Goal: Task Accomplishment & Management: Complete application form

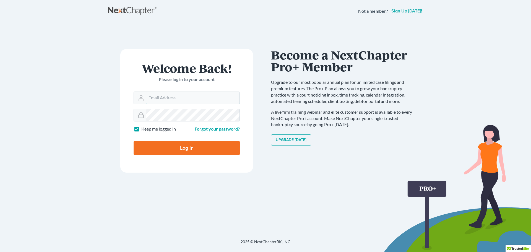
type input "[PERSON_NAME][EMAIL_ADDRESS][DOMAIN_NAME]"
click at [176, 147] on input "Log In" at bounding box center [187, 148] width 106 height 14
type input "Thinking..."
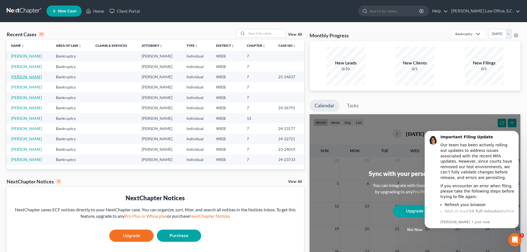
click at [23, 78] on link "[PERSON_NAME]" at bounding box center [26, 76] width 31 height 5
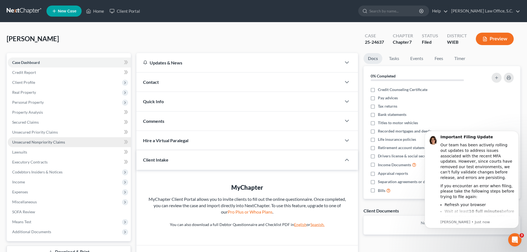
click at [37, 142] on span "Unsecured Nonpriority Claims" at bounding box center [38, 142] width 53 height 5
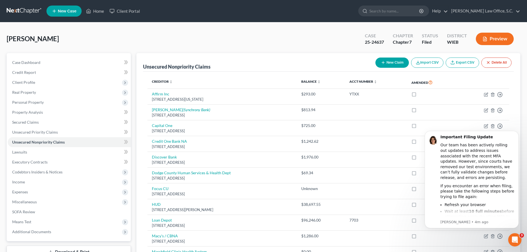
click at [386, 63] on button "New Claim" at bounding box center [391, 63] width 33 height 10
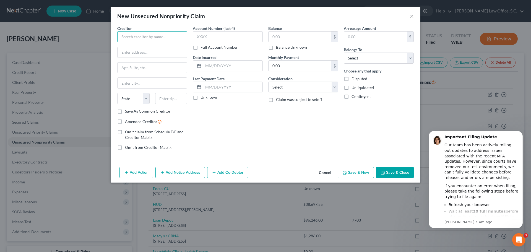
click at [170, 40] on input "text" at bounding box center [152, 36] width 70 height 11
type input "Ashley Furniture"
type input "520 Church Ave"
type input "Oshkosh"
select select "52"
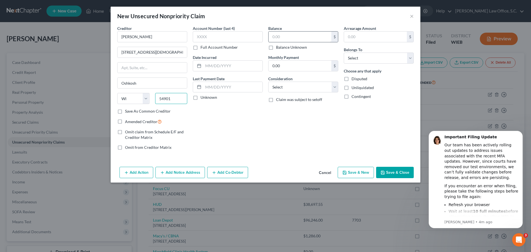
type input "54901"
click at [284, 39] on input "text" at bounding box center [300, 37] width 63 height 11
type input "2,000.00"
click at [324, 95] on div "Balance 2,000.00 $ Balance Unknown Balance Undetermined 2,000.00 $ Balance Unkn…" at bounding box center [304, 89] width 76 height 129
click at [354, 66] on div "Arrearage Amount $ Belongs To * Select Debtor 1 Only Debtor 2 Only Debtor 1 And…" at bounding box center [379, 89] width 76 height 129
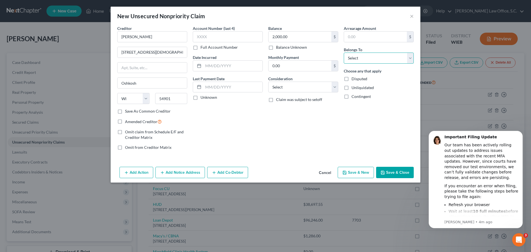
drag, startPoint x: 355, startPoint y: 59, endPoint x: 356, endPoint y: 63, distance: 4.0
click at [355, 59] on select "Select Debtor 1 Only Debtor 2 Only Debtor 1 And Debtor 2 Only At Least One Of T…" at bounding box center [379, 58] width 70 height 11
select select "0"
click at [344, 53] on select "Select Debtor 1 Only Debtor 2 Only Debtor 1 And Debtor 2 Only At Least One Of T…" at bounding box center [379, 58] width 70 height 11
click at [391, 170] on button "Save & Close" at bounding box center [395, 173] width 38 height 12
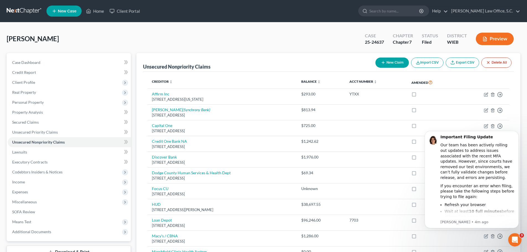
click at [486, 36] on button "Preview" at bounding box center [495, 39] width 38 height 12
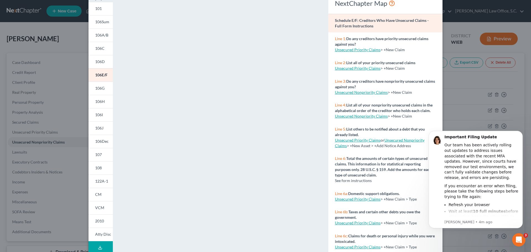
scroll to position [60, 0]
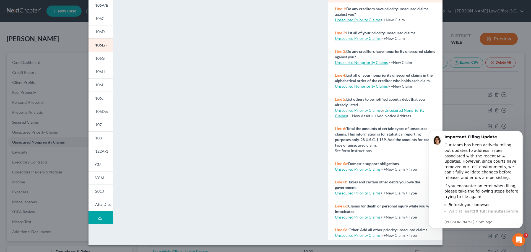
click at [106, 218] on button "Download Draft" at bounding box center [101, 217] width 24 height 12
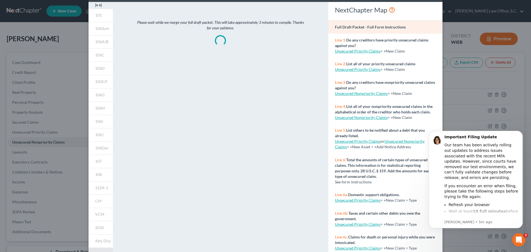
scroll to position [0, 0]
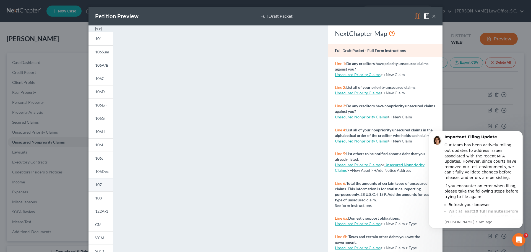
click at [100, 180] on link "107" at bounding box center [101, 184] width 24 height 13
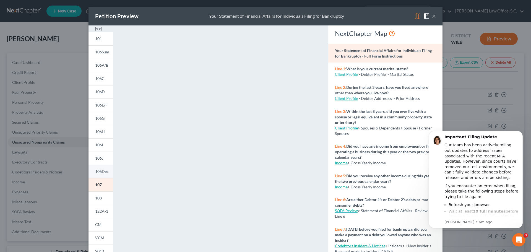
click at [98, 171] on span "106Dec" at bounding box center [102, 171] width 14 height 5
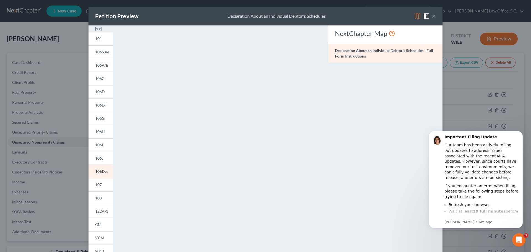
click at [432, 16] on button "×" at bounding box center [434, 16] width 4 height 7
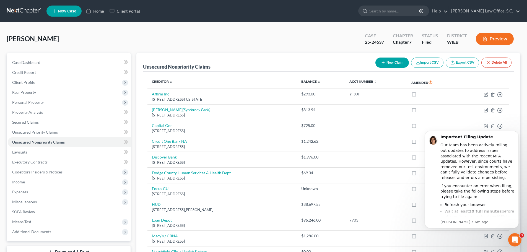
click at [22, 42] on span "[PERSON_NAME]" at bounding box center [33, 39] width 52 height 8
click at [21, 66] on link "Case Dashboard" at bounding box center [69, 63] width 123 height 10
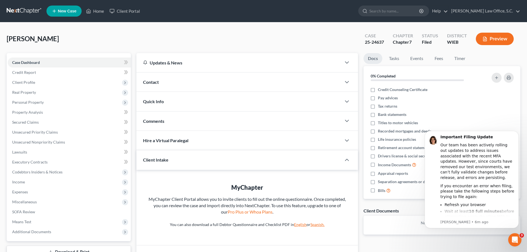
click at [351, 81] on div at bounding box center [349, 82] width 17 height 11
click at [347, 82] on polyline "button" at bounding box center [346, 82] width 3 height 2
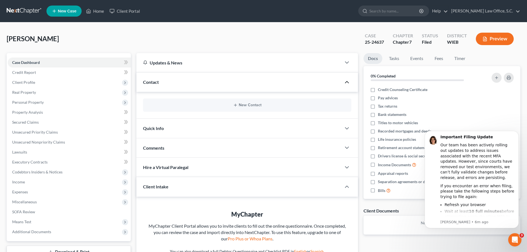
drag, startPoint x: 347, startPoint y: 82, endPoint x: 347, endPoint y: 94, distance: 11.6
click at [347, 83] on icon "button" at bounding box center [347, 82] width 7 height 7
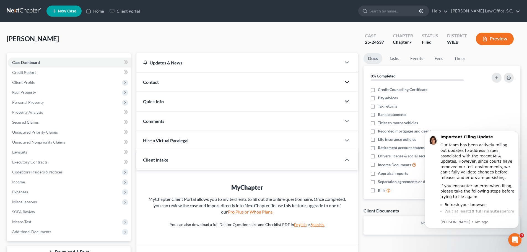
click at [348, 100] on icon "button" at bounding box center [347, 101] width 7 height 7
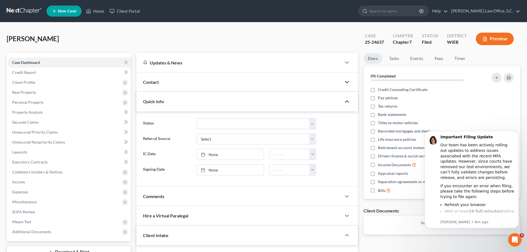
click at [348, 100] on icon "button" at bounding box center [347, 101] width 7 height 7
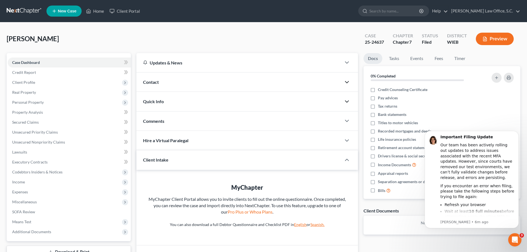
click at [351, 160] on div at bounding box center [349, 159] width 17 height 11
click at [52, 82] on span "Client Profile" at bounding box center [69, 82] width 123 height 10
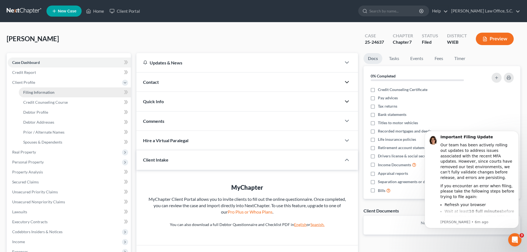
click at [58, 91] on link "Filing Information" at bounding box center [75, 92] width 112 height 10
select select "1"
select select "0"
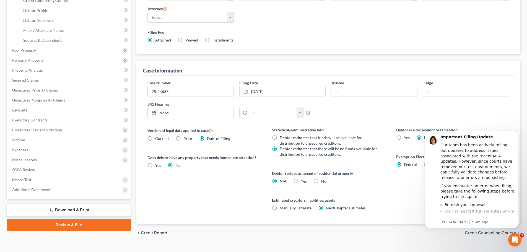
scroll to position [113, 0]
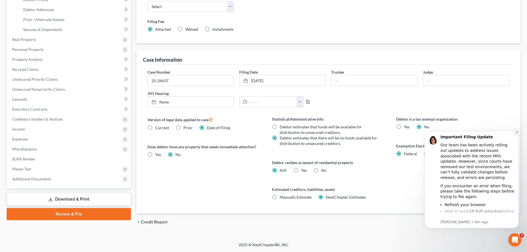
click at [519, 133] on button "Dismiss notification" at bounding box center [517, 132] width 7 height 7
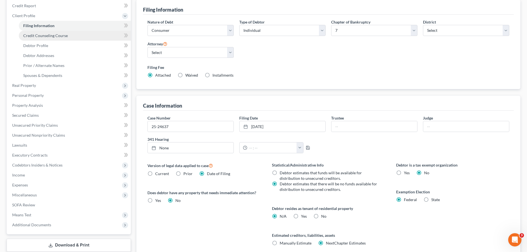
scroll to position [57, 0]
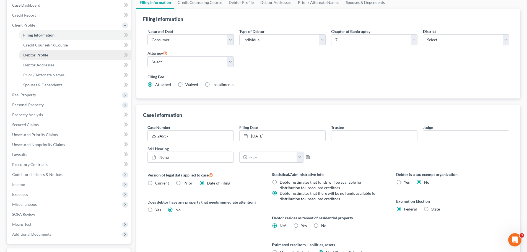
click at [46, 54] on span "Debtor Profile" at bounding box center [35, 55] width 25 height 5
select select "3"
select select "1"
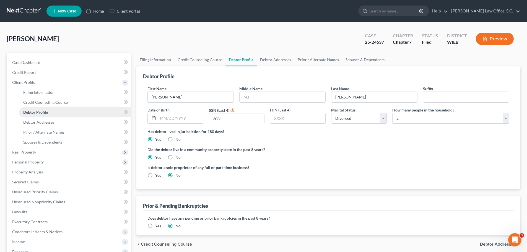
radio input "true"
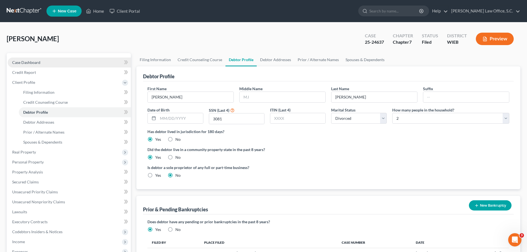
drag, startPoint x: 41, startPoint y: 65, endPoint x: 55, endPoint y: 67, distance: 13.7
click at [41, 65] on link "Case Dashboard" at bounding box center [69, 63] width 123 height 10
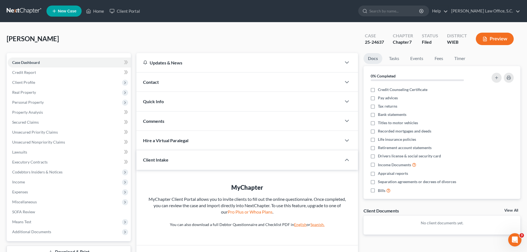
click at [168, 63] on div "Updates & News" at bounding box center [239, 63] width 192 height 6
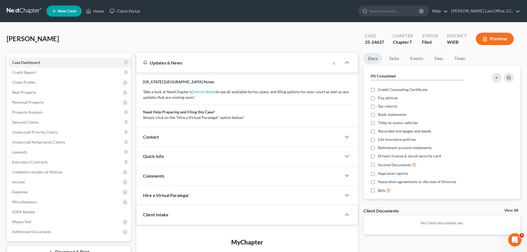
click at [168, 63] on div "Updates & News" at bounding box center [233, 63] width 180 height 6
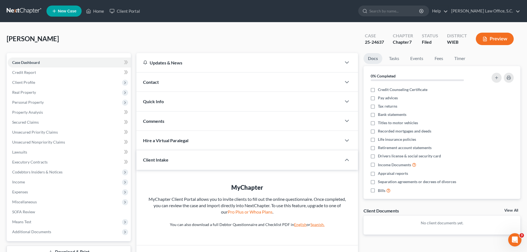
click at [159, 82] on div "Contact" at bounding box center [238, 81] width 205 height 19
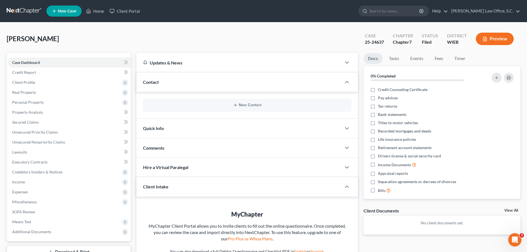
click at [158, 82] on span "Contact" at bounding box center [151, 81] width 16 height 5
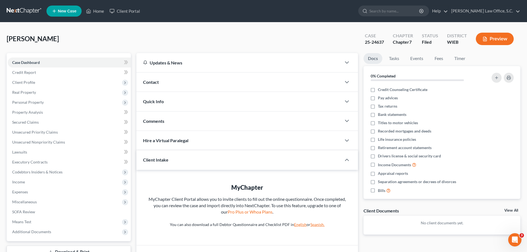
click at [156, 105] on div "Quick Info" at bounding box center [238, 101] width 205 height 19
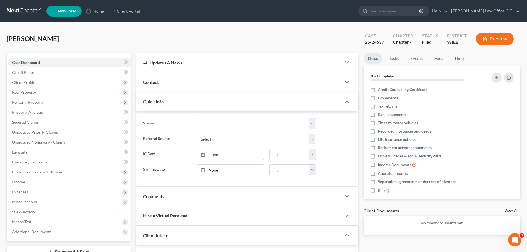
click at [156, 105] on div "Quick Info" at bounding box center [238, 101] width 205 height 19
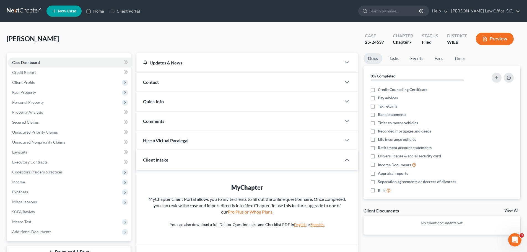
click at [157, 118] on div "Comments" at bounding box center [238, 121] width 205 height 19
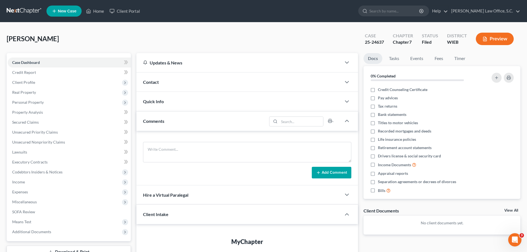
click at [157, 118] on div "Comments" at bounding box center [201, 121] width 131 height 19
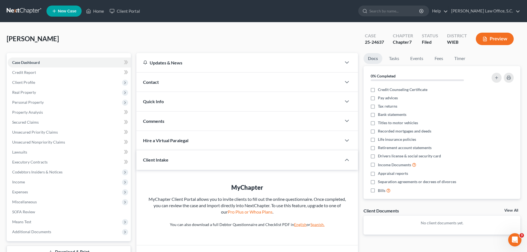
click at [159, 141] on span "Hire a Virtual Paralegal" at bounding box center [165, 140] width 45 height 5
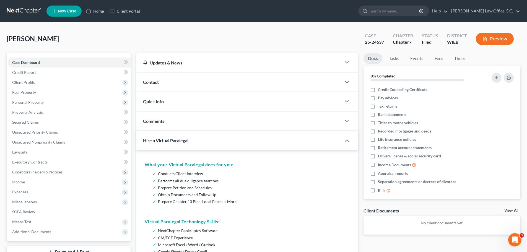
click at [159, 141] on span "Hire a Virtual Paralegal" at bounding box center [165, 140] width 45 height 5
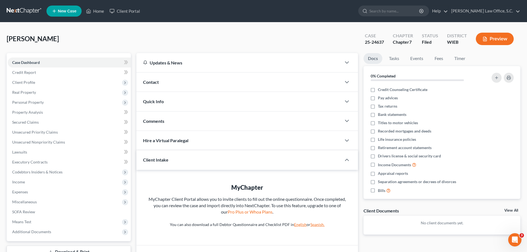
click at [159, 160] on span "Client Intake" at bounding box center [155, 159] width 25 height 5
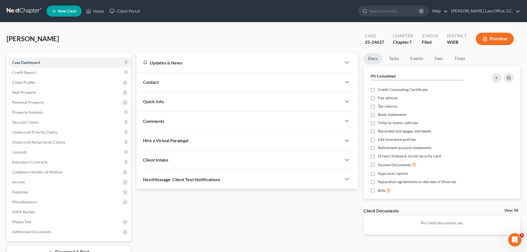
click at [159, 160] on span "Client Intake" at bounding box center [155, 159] width 25 height 5
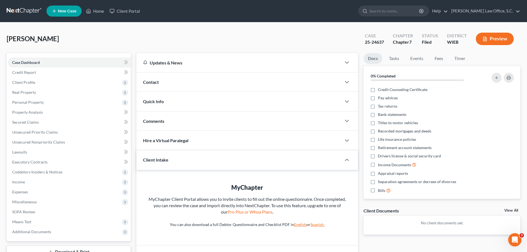
click at [159, 160] on span "Client Intake" at bounding box center [155, 159] width 25 height 5
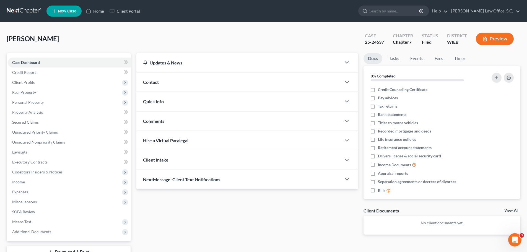
scroll to position [28, 0]
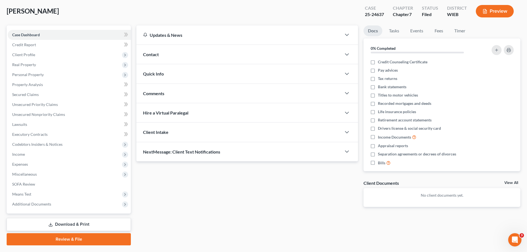
click at [158, 152] on span "NextMessage: Client Text Notifications" at bounding box center [181, 151] width 77 height 5
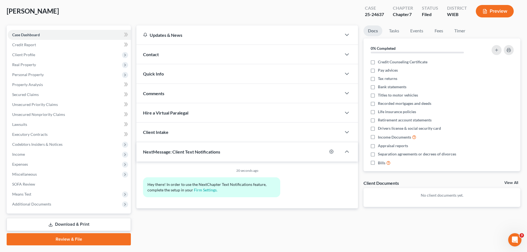
click at [158, 152] on span "NextMessage: Client Text Notifications" at bounding box center [181, 151] width 77 height 5
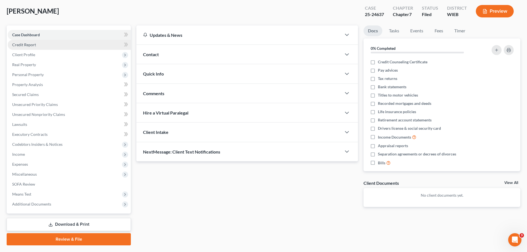
click at [57, 47] on link "Credit Report" at bounding box center [69, 45] width 123 height 10
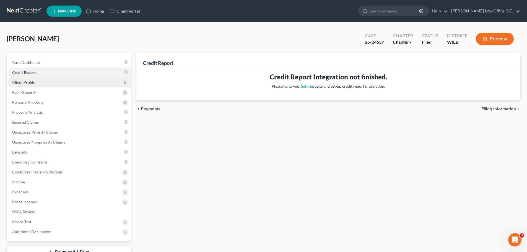
click at [32, 85] on span "Client Profile" at bounding box center [69, 82] width 123 height 10
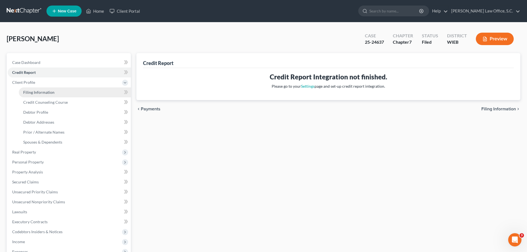
click at [35, 93] on span "Filing Information" at bounding box center [38, 92] width 31 height 5
select select "1"
select select "0"
select select "90"
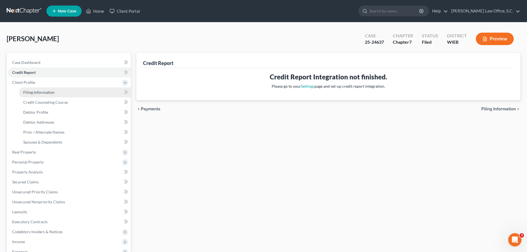
select select "0"
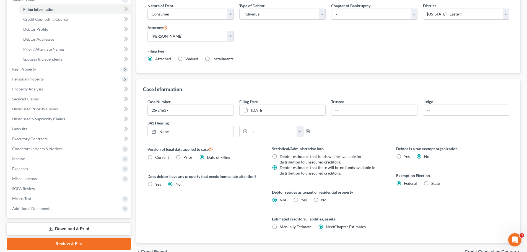
scroll to position [111, 0]
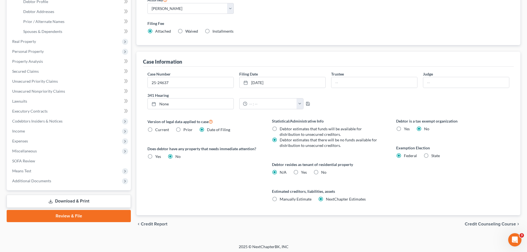
click at [94, 213] on link "Review & File" at bounding box center [69, 216] width 124 height 12
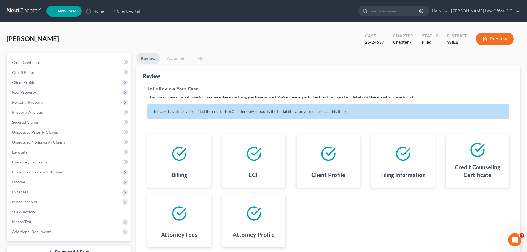
click at [80, 249] on link "Download & Print" at bounding box center [69, 252] width 124 height 13
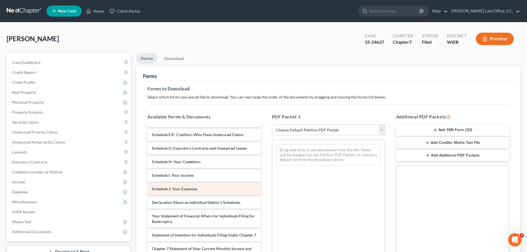
scroll to position [83, 0]
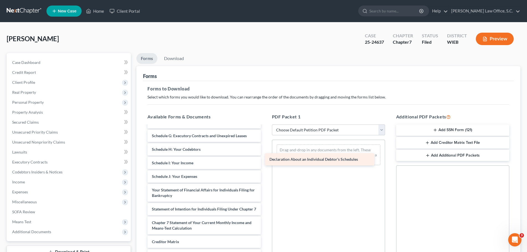
drag, startPoint x: 207, startPoint y: 191, endPoint x: 328, endPoint y: 159, distance: 125.4
click at [265, 159] on div "Declaration About an Individual Debtor's Schedules Voluntary Petition for Indiv…" at bounding box center [204, 168] width 122 height 251
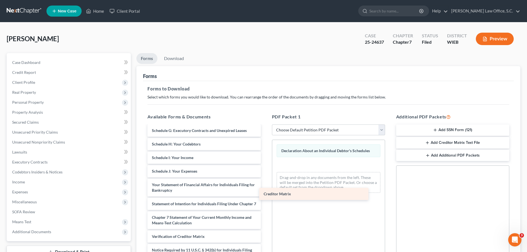
scroll to position [94, 0]
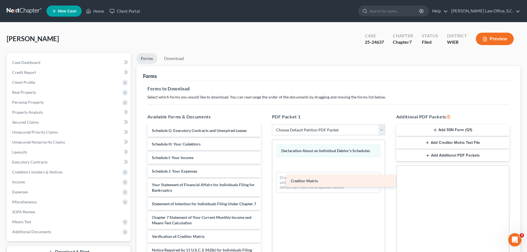
drag, startPoint x: 187, startPoint y: 224, endPoint x: 326, endPoint y: 183, distance: 144.4
click at [265, 183] on div "Creditor Matrix Voluntary Petition for Individuals Filing for Bankruptcy Summar…" at bounding box center [204, 157] width 122 height 238
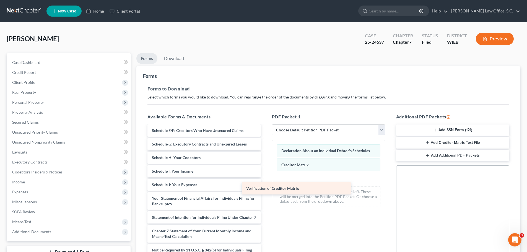
scroll to position [80, 0]
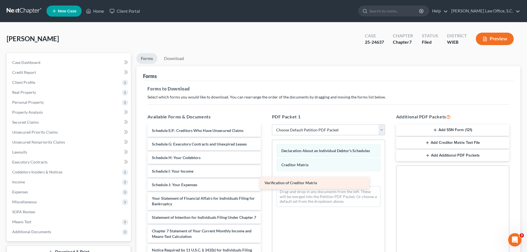
drag, startPoint x: 272, startPoint y: 196, endPoint x: 302, endPoint y: 185, distance: 31.5
click at [265, 185] on div "Verification of Creditor Matrix Voluntary Petition for Individuals Filing for B…" at bounding box center [204, 163] width 122 height 224
click at [306, 190] on div "Available Forms & Documents Verification of Creditor Matrix Voluntary Petition …" at bounding box center [328, 203] width 373 height 188
click at [307, 216] on div "Declaration About an Individual Debtor's Schedules Creditor Matrix Verification…" at bounding box center [328, 216] width 113 height 152
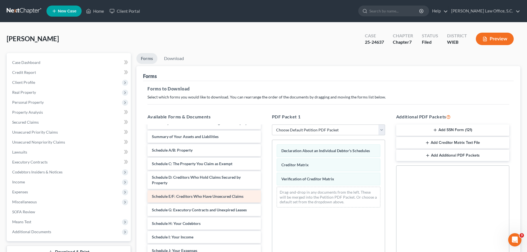
scroll to position [0, 0]
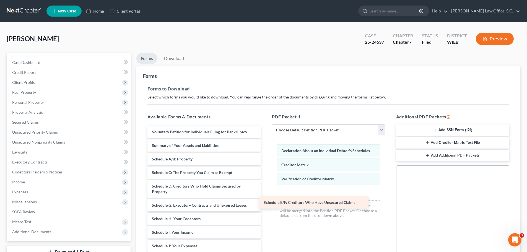
drag, startPoint x: 205, startPoint y: 207, endPoint x: 317, endPoint y: 204, distance: 111.8
click at [265, 204] on div "Schedule E/F: Creditors Who Have Unsecured Claims Voluntary Petition for Indivi…" at bounding box center [204, 231] width 122 height 211
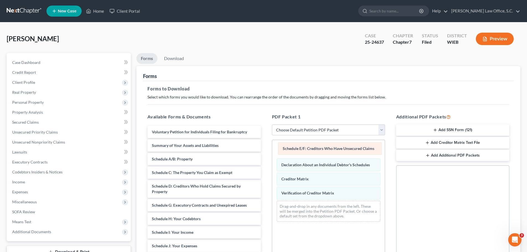
drag, startPoint x: 314, startPoint y: 195, endPoint x: 316, endPoint y: 150, distance: 44.8
click at [316, 150] on div "Schedule E/F: Creditors Who Have Unsecured Claims Schedule E/F: Creditors Who H…" at bounding box center [328, 183] width 113 height 86
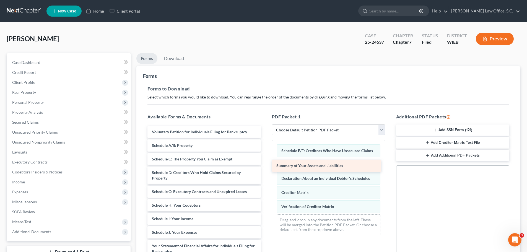
drag, startPoint x: 202, startPoint y: 146, endPoint x: 326, endPoint y: 167, distance: 126.1
click at [265, 167] on div "Summary of Your Assets and Liabilities Voluntary Petition for Individuals Filin…" at bounding box center [204, 224] width 122 height 197
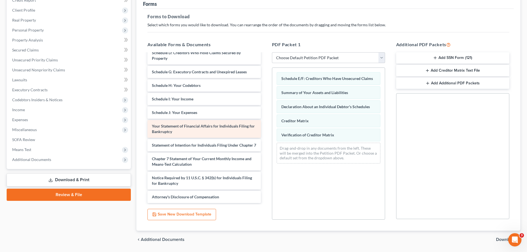
scroll to position [90, 0]
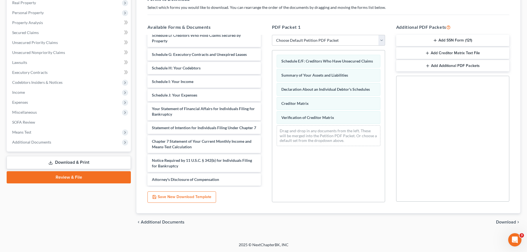
click at [432, 53] on button "Add Creditor Matrix Text File" at bounding box center [452, 53] width 113 height 12
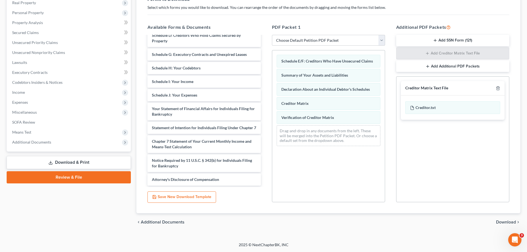
click at [510, 222] on span "Download" at bounding box center [506, 222] width 20 height 4
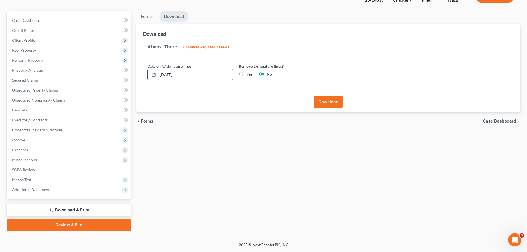
scroll to position [14, 0]
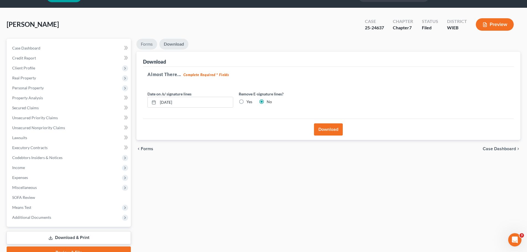
click at [147, 46] on link "Forms" at bounding box center [146, 44] width 21 height 11
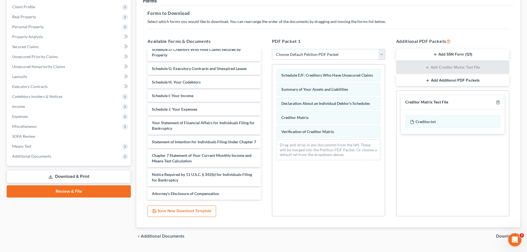
scroll to position [62, 0]
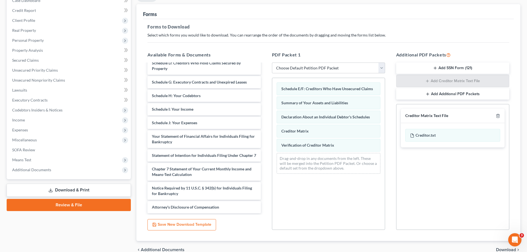
click at [504, 250] on span "Download" at bounding box center [506, 250] width 20 height 4
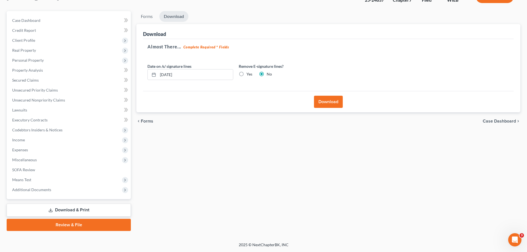
click at [334, 99] on button "Download" at bounding box center [328, 102] width 29 height 12
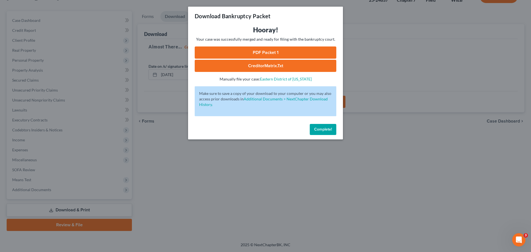
click at [258, 54] on link "PDF Packet 1" at bounding box center [266, 52] width 142 height 12
drag, startPoint x: 292, startPoint y: 67, endPoint x: 310, endPoint y: 115, distance: 51.5
click at [292, 67] on link "CreditorMatrix.txt" at bounding box center [266, 66] width 142 height 12
click at [303, 216] on div "Download Bankruptcy Packet Hooray! Your case was successfully merged and ready …" at bounding box center [265, 126] width 531 height 252
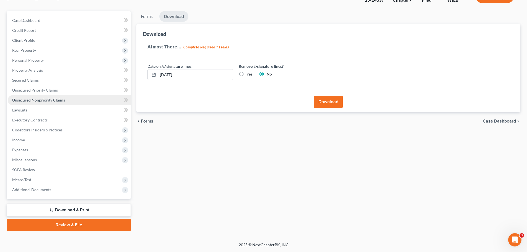
drag, startPoint x: 43, startPoint y: 100, endPoint x: 99, endPoint y: 100, distance: 55.9
click at [43, 100] on span "Unsecured Nonpriority Claims" at bounding box center [38, 100] width 53 height 5
click at [99, 100] on link "Unsecured Nonpriority Claims" at bounding box center [69, 100] width 123 height 10
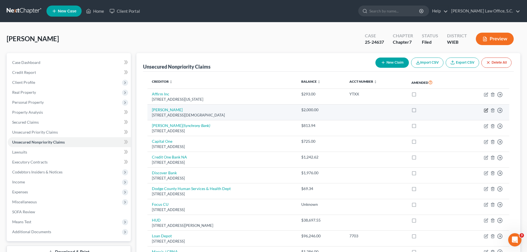
click at [486, 110] on icon "button" at bounding box center [486, 109] width 2 height 2
select select "52"
select select "0"
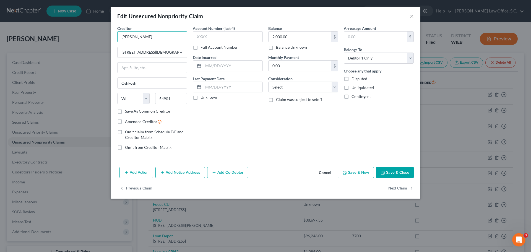
click at [152, 38] on input "Ashley Furniture" at bounding box center [152, 36] width 70 height 11
type input "Ashley Frank"
click at [392, 171] on button "Save & Close" at bounding box center [395, 173] width 38 height 12
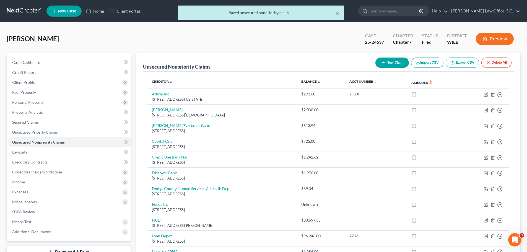
click at [486, 40] on icon "button" at bounding box center [485, 39] width 5 height 5
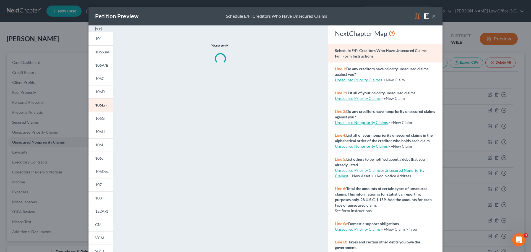
scroll to position [55, 0]
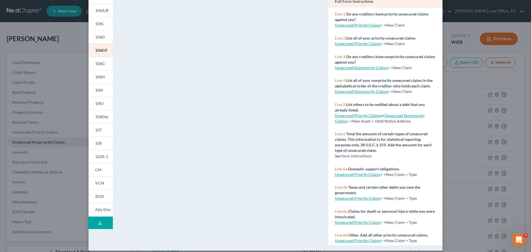
click at [102, 225] on button "Download Draft" at bounding box center [101, 223] width 24 height 12
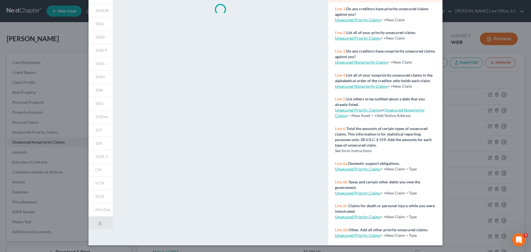
scroll to position [0, 0]
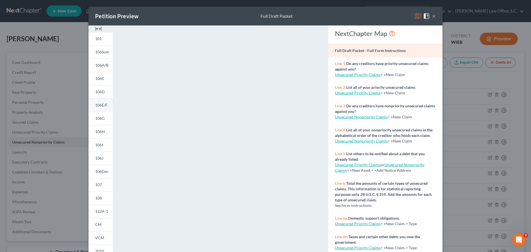
click at [106, 103] on link "106E/F" at bounding box center [101, 105] width 24 height 13
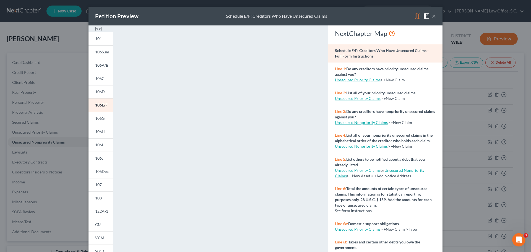
scroll to position [60, 0]
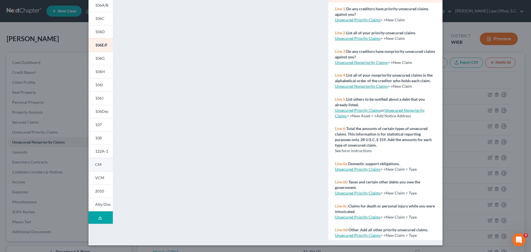
click at [100, 165] on link "CM" at bounding box center [101, 164] width 24 height 13
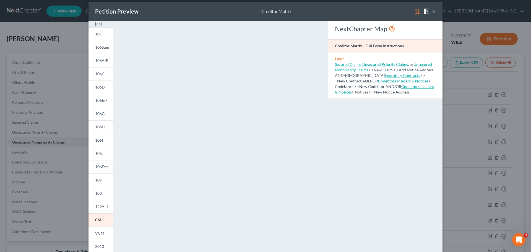
scroll to position [0, 0]
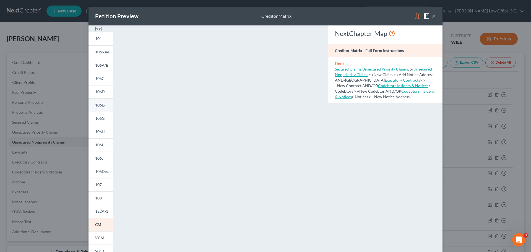
click at [100, 108] on link "106E/F" at bounding box center [101, 105] width 24 height 13
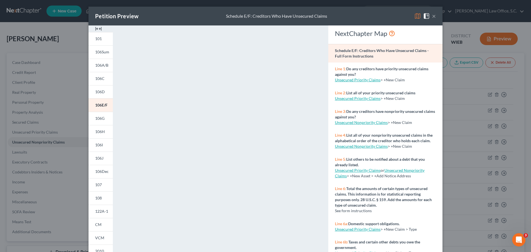
drag, startPoint x: 100, startPoint y: 51, endPoint x: 165, endPoint y: 90, distance: 75.5
click at [100, 51] on span "106Sum" at bounding box center [102, 52] width 14 height 5
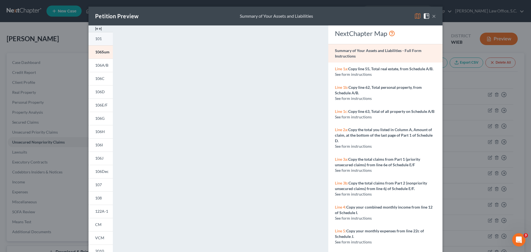
click at [97, 37] on span "101" at bounding box center [98, 38] width 7 height 5
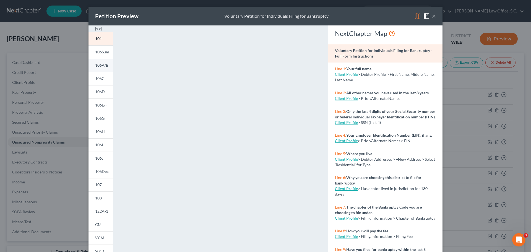
drag, startPoint x: 102, startPoint y: 49, endPoint x: 101, endPoint y: 63, distance: 14.1
click at [102, 49] on link "106Sum" at bounding box center [101, 51] width 24 height 13
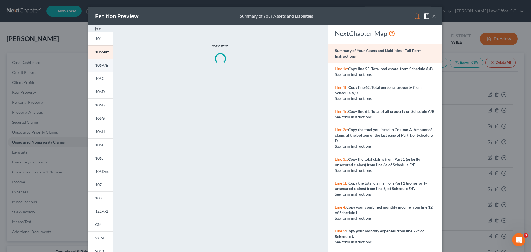
click at [101, 63] on span "106A/B" at bounding box center [101, 65] width 13 height 5
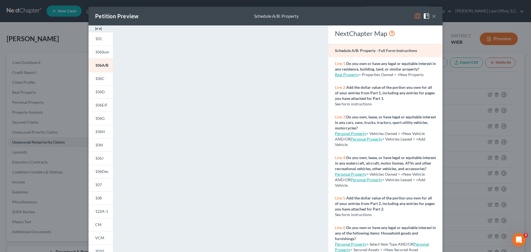
click at [432, 16] on button "×" at bounding box center [434, 16] width 4 height 7
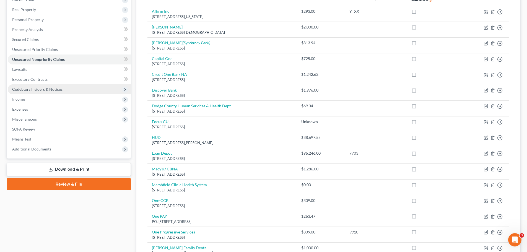
scroll to position [83, 0]
click at [56, 61] on span "Unsecured Nonpriority Claims" at bounding box center [38, 59] width 53 height 5
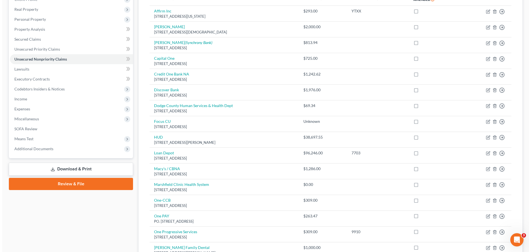
scroll to position [0, 0]
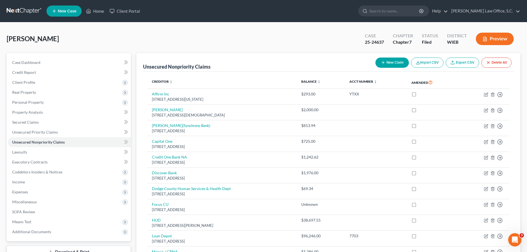
click at [488, 38] on button "Preview" at bounding box center [495, 39] width 38 height 12
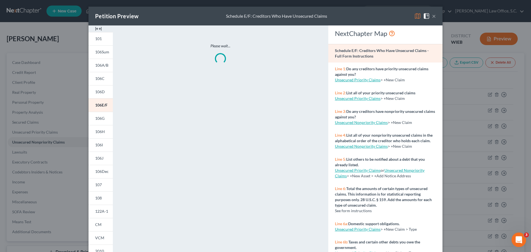
click at [520, 239] on icon "Open Intercom Messenger" at bounding box center [518, 239] width 9 height 9
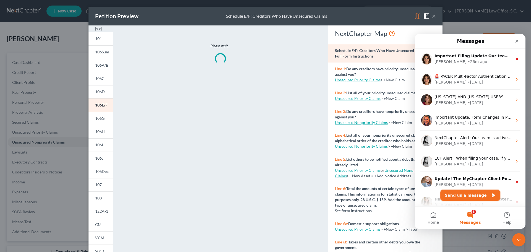
click at [468, 194] on button "Send us a message" at bounding box center [470, 195] width 60 height 11
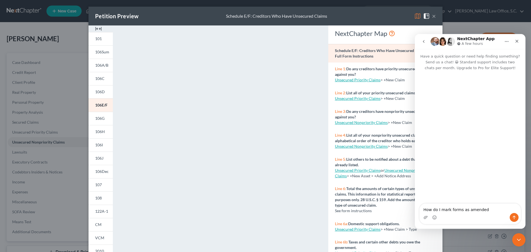
type textarea "How do I mark forms as amended?"
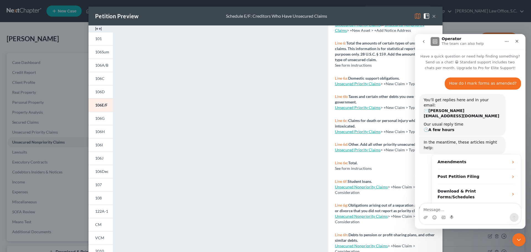
click at [432, 15] on button "×" at bounding box center [434, 16] width 4 height 7
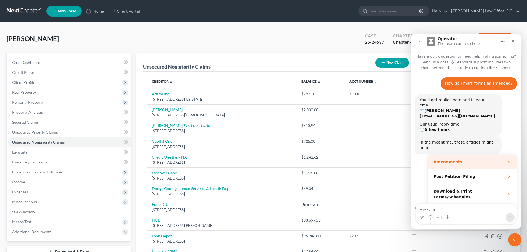
click at [510, 160] on icon "Operator says…" at bounding box center [509, 162] width 4 height 4
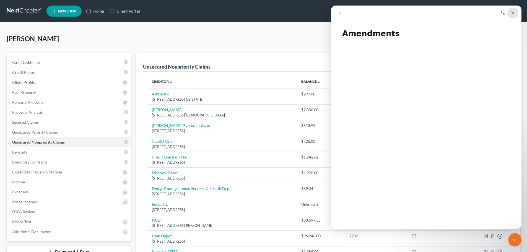
click at [511, 15] on div "Close" at bounding box center [513, 13] width 10 height 10
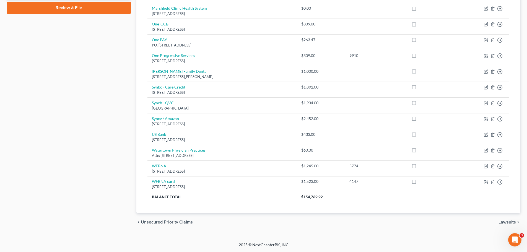
scroll to position [149, 0]
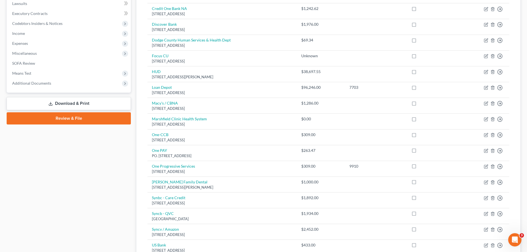
click at [75, 105] on link "Download & Print" at bounding box center [69, 103] width 124 height 13
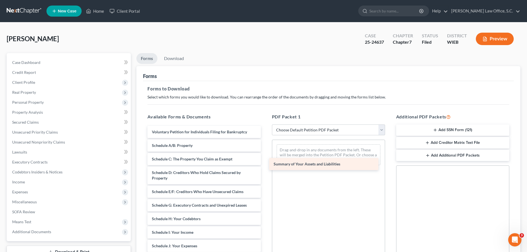
drag, startPoint x: 204, startPoint y: 145, endPoint x: 308, endPoint y: 159, distance: 105.5
click at [265, 159] on div "Summary of Your Assets and Liabilities Voluntary Petition for Individuals Filin…" at bounding box center [204, 251] width 122 height 251
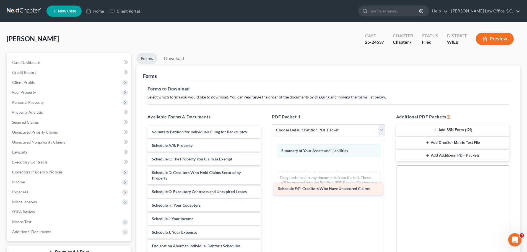
drag, startPoint x: 195, startPoint y: 192, endPoint x: 321, endPoint y: 189, distance: 126.2
click at [265, 189] on div "Schedule E/F: Creditors Who Have Unsecured Claims Voluntary Petition for Indivi…" at bounding box center [204, 245] width 122 height 238
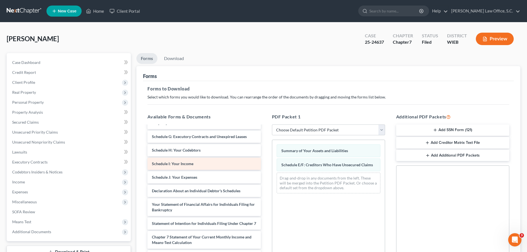
scroll to position [55, 0]
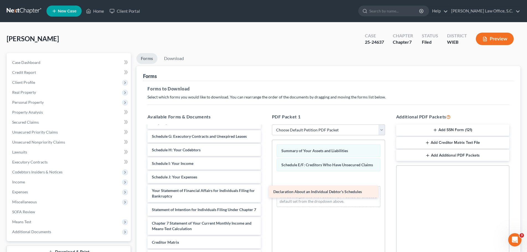
drag, startPoint x: 186, startPoint y: 191, endPoint x: 311, endPoint y: 193, distance: 124.8
click at [265, 193] on div "Declaration About an Individual Debtor's Schedules Voluntary Petition for Indiv…" at bounding box center [204, 183] width 122 height 224
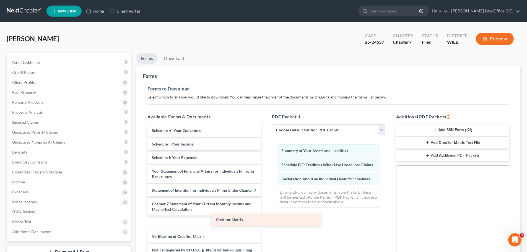
scroll to position [67, 0]
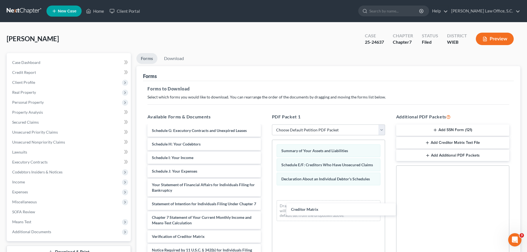
drag, startPoint x: 174, startPoint y: 222, endPoint x: 276, endPoint y: 220, distance: 101.9
click at [265, 207] on div "Creditor Matrix Voluntary Petition for Individuals Filing for Bankruptcy Schedu…" at bounding box center [204, 170] width 122 height 211
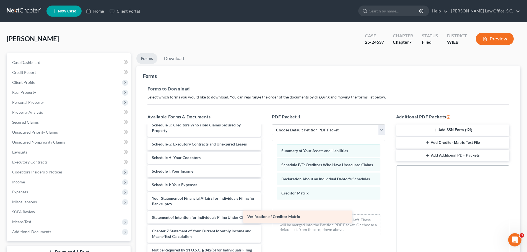
scroll to position [53, 0]
drag, startPoint x: 184, startPoint y: 237, endPoint x: 295, endPoint y: 217, distance: 112.7
click at [265, 217] on div "Verification of Creditor Matrix Voluntary Petition for Individuals Filing for B…" at bounding box center [204, 176] width 122 height 197
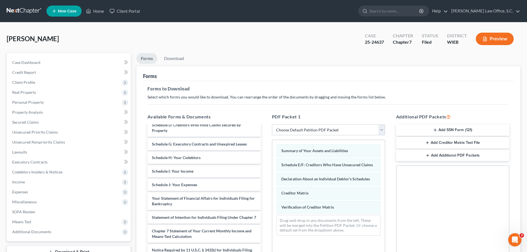
click at [430, 143] on icon "button" at bounding box center [427, 143] width 4 height 4
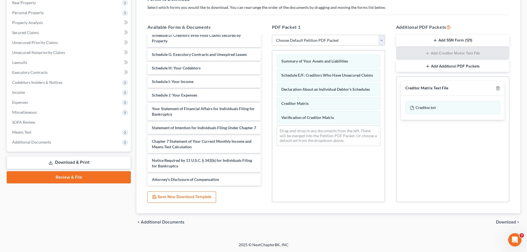
scroll to position [7, 0]
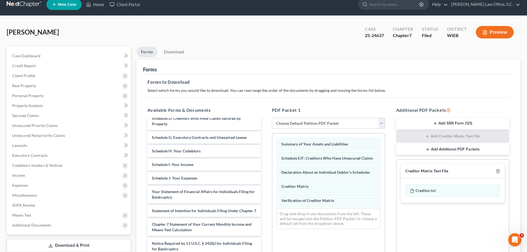
click at [379, 124] on select "Choose Default Petition PDF Packet Complete Bankruptcy Petition (all forms and …" at bounding box center [328, 123] width 113 height 11
select select "2"
click at [272, 118] on select "Choose Default Petition PDF Packet Complete Bankruptcy Petition (all forms and …" at bounding box center [328, 123] width 113 height 11
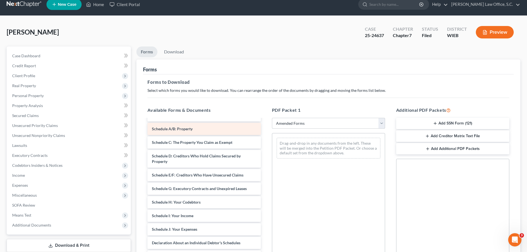
scroll to position [0, 0]
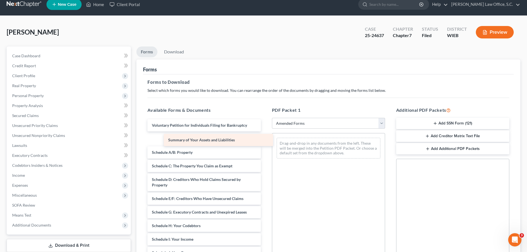
drag, startPoint x: 217, startPoint y: 141, endPoint x: 317, endPoint y: 153, distance: 100.0
click at [265, 153] on div "Summary of Your Assets and Liabilities Voluntary Petition for Individuals Filin…" at bounding box center [204, 251] width 122 height 265
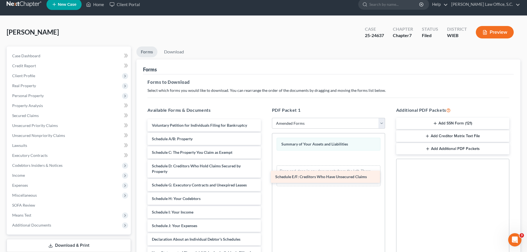
drag, startPoint x: 196, startPoint y: 183, endPoint x: 317, endPoint y: 175, distance: 122.0
click at [265, 175] on div "Schedule E/F: Creditors Who Have Unsecured Claims Voluntary Petition for Indivi…" at bounding box center [204, 238] width 122 height 238
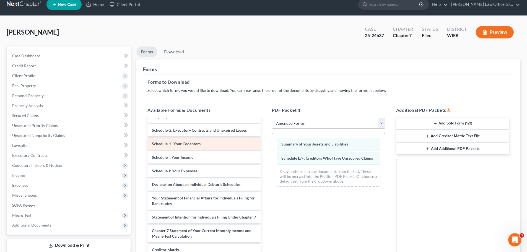
scroll to position [55, 0]
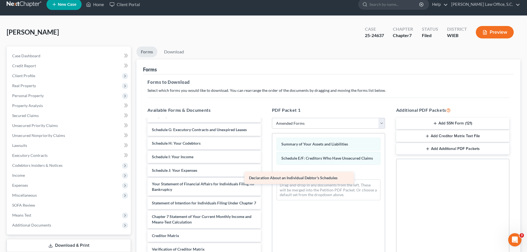
drag, startPoint x: 213, startPoint y: 186, endPoint x: 310, endPoint y: 180, distance: 97.3
click at [265, 180] on div "Declaration About an Individual Debtor's Schedules Voluntary Petition for Indiv…" at bounding box center [204, 176] width 122 height 224
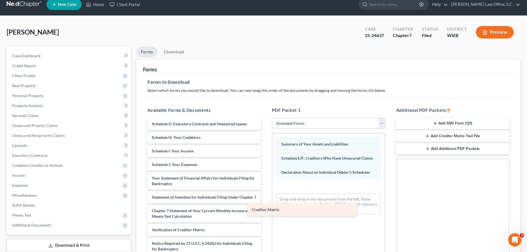
scroll to position [67, 0]
drag, startPoint x: 197, startPoint y: 215, endPoint x: 306, endPoint y: 205, distance: 109.2
click at [265, 205] on div "Creditor Matrix Voluntary Petition for Individuals Filing for Bankruptcy Schedu…" at bounding box center [204, 163] width 122 height 211
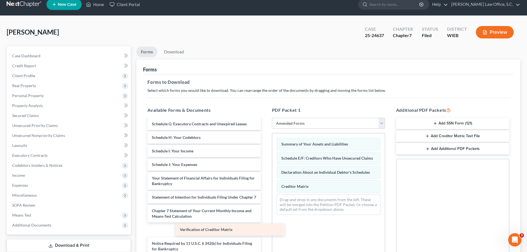
scroll to position [53, 0]
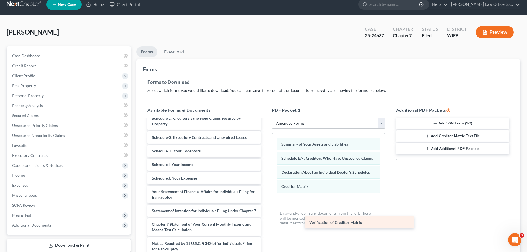
drag, startPoint x: 174, startPoint y: 233, endPoint x: 332, endPoint y: 226, distance: 157.6
click at [265, 226] on div "Verification of Creditor Matrix Voluntary Petition for Individuals Filing for B…" at bounding box center [204, 170] width 122 height 197
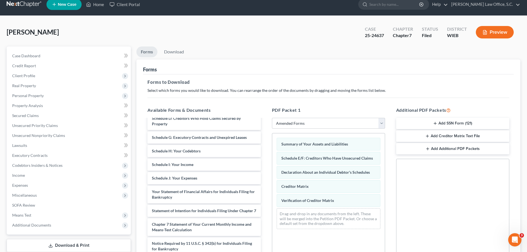
click at [441, 137] on button "Add Creditor Matrix Text File" at bounding box center [452, 136] width 113 height 12
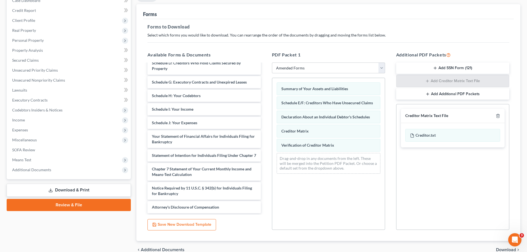
scroll to position [90, 0]
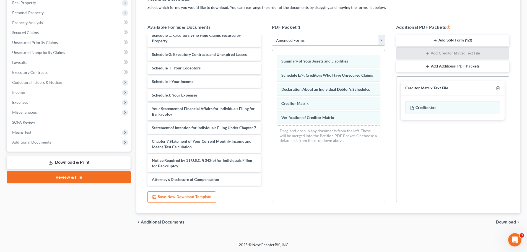
click at [500, 221] on span "Download" at bounding box center [506, 222] width 20 height 4
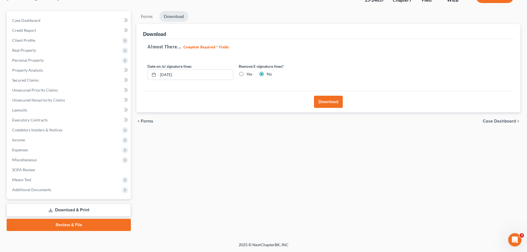
click at [333, 103] on button "Download" at bounding box center [328, 102] width 29 height 12
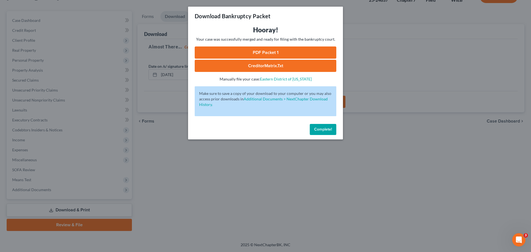
click at [305, 51] on link "PDF Packet 1" at bounding box center [266, 52] width 142 height 12
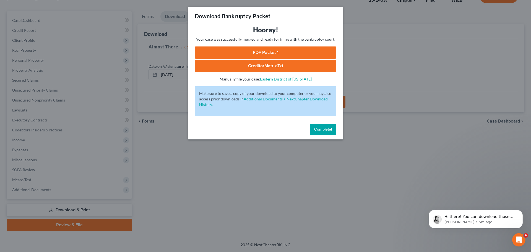
scroll to position [0, 0]
click at [477, 225] on div "Hi there! You can download those forms as "amended" in the Download & Print sec…" at bounding box center [476, 219] width 94 height 18
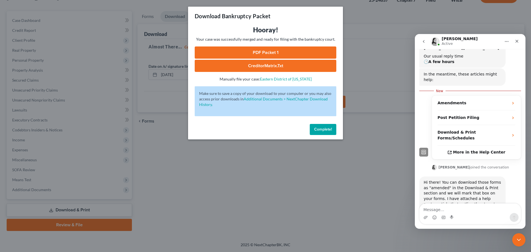
scroll to position [90, 0]
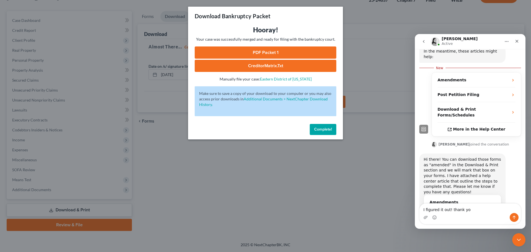
type textarea "I figured it out! thank you"
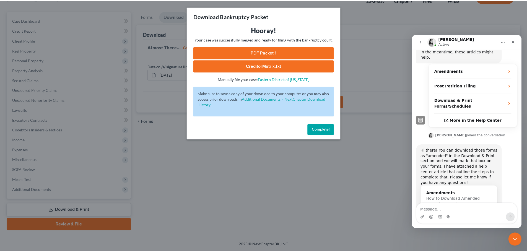
scroll to position [103, 0]
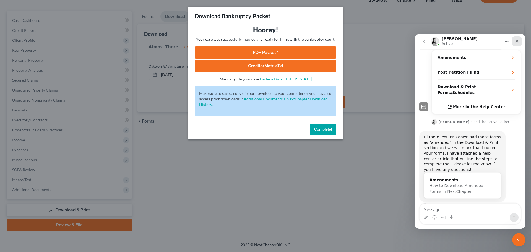
click at [518, 41] on icon "Close" at bounding box center [517, 41] width 3 height 3
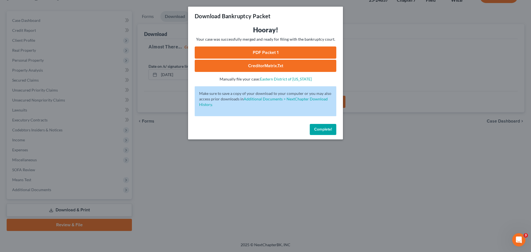
click at [331, 132] on button "Complete!" at bounding box center [323, 129] width 27 height 11
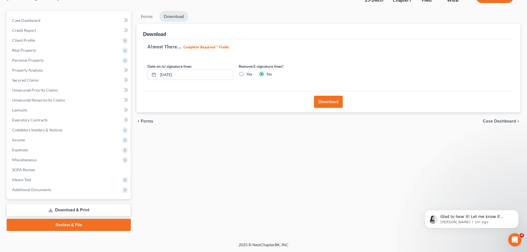
scroll to position [0, 0]
click at [516, 213] on icon "Dismiss notification" at bounding box center [517, 211] width 3 height 3
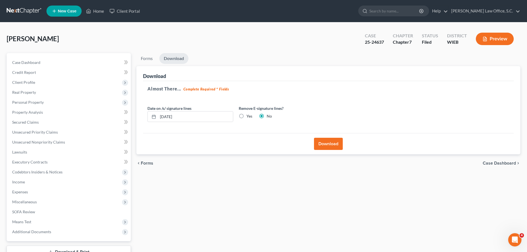
click at [29, 10] on link at bounding box center [24, 11] width 35 height 10
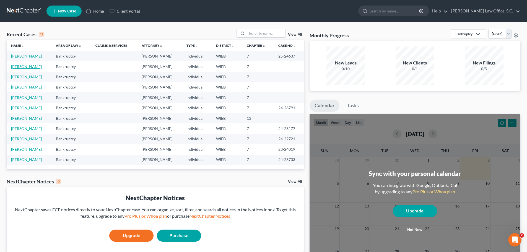
click at [22, 66] on link "[PERSON_NAME]" at bounding box center [26, 66] width 31 height 5
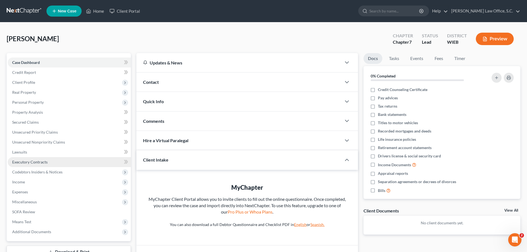
click at [43, 163] on span "Executory Contracts" at bounding box center [29, 162] width 35 height 5
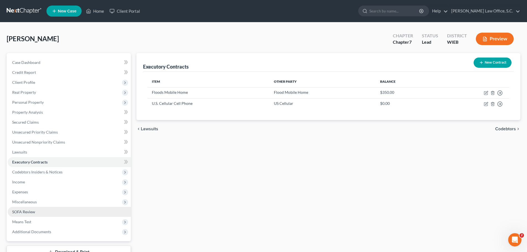
click at [36, 211] on link "SOFA Review" at bounding box center [69, 212] width 123 height 10
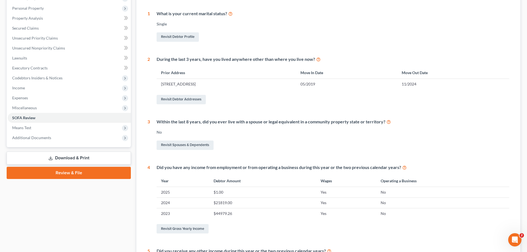
scroll to position [36, 0]
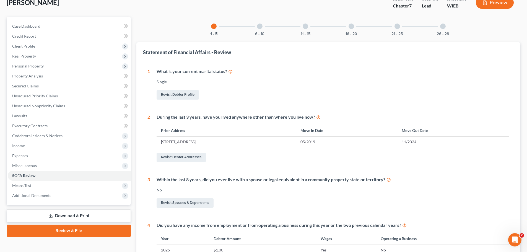
click at [261, 28] on div at bounding box center [260, 27] width 6 height 6
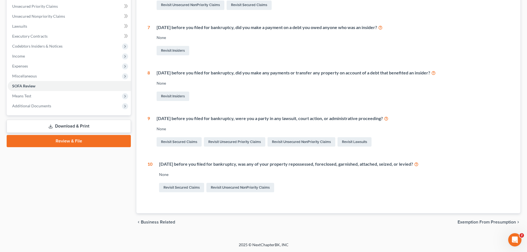
scroll to position [0, 0]
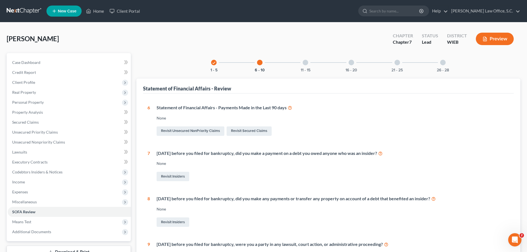
click at [306, 64] on div at bounding box center [306, 63] width 6 height 6
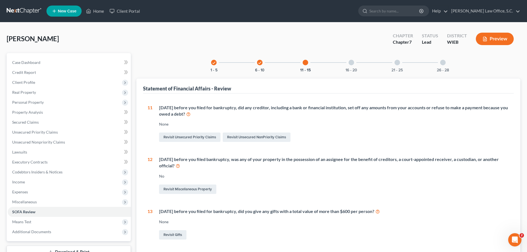
click at [349, 62] on div "16 - 20" at bounding box center [351, 62] width 19 height 19
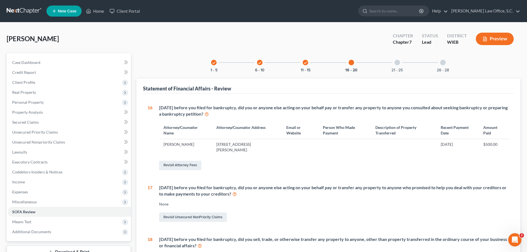
click at [393, 62] on div "21 - 25" at bounding box center [397, 62] width 19 height 19
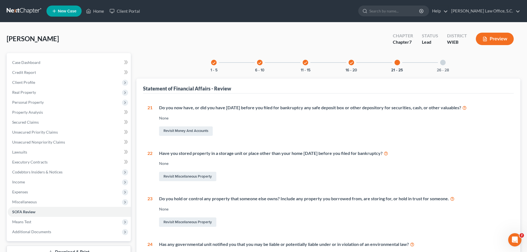
click at [441, 63] on div at bounding box center [443, 63] width 6 height 6
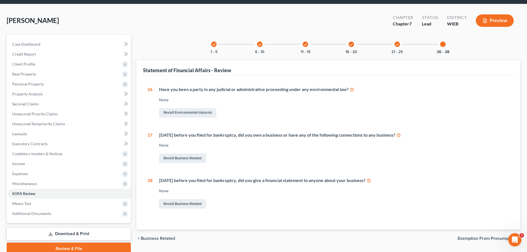
scroll to position [28, 0]
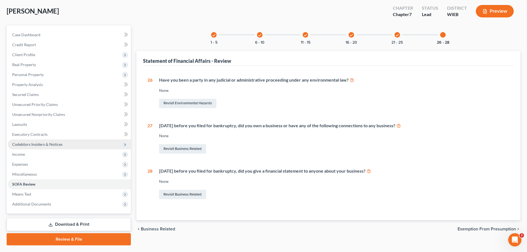
click at [55, 146] on span "Codebtors Insiders & Notices" at bounding box center [37, 144] width 50 height 5
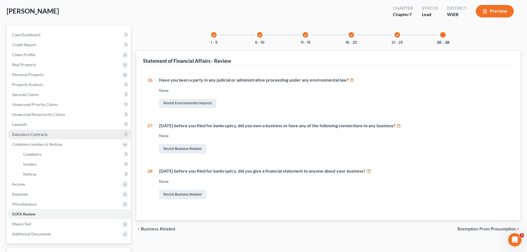
click at [52, 137] on link "Executory Contracts" at bounding box center [69, 134] width 123 height 10
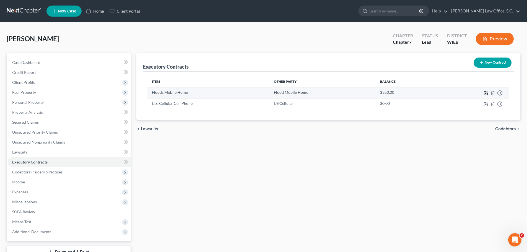
click at [485, 95] on icon "button" at bounding box center [486, 93] width 4 height 4
select select "3"
select select "52"
select select "0"
select select "2"
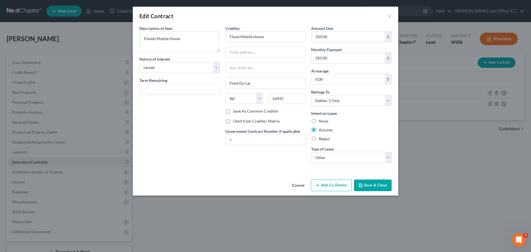
click at [302, 187] on button "Cancel" at bounding box center [298, 185] width 21 height 11
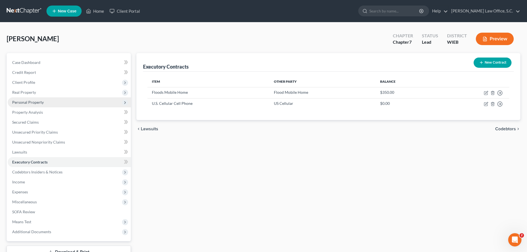
click at [55, 101] on span "Personal Property" at bounding box center [69, 102] width 123 height 10
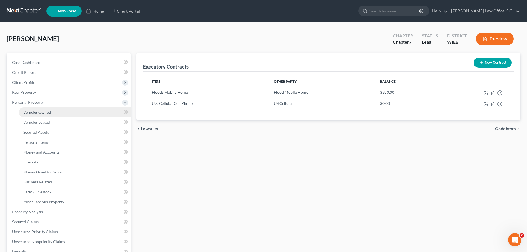
click at [55, 111] on link "Vehicles Owned" at bounding box center [75, 112] width 112 height 10
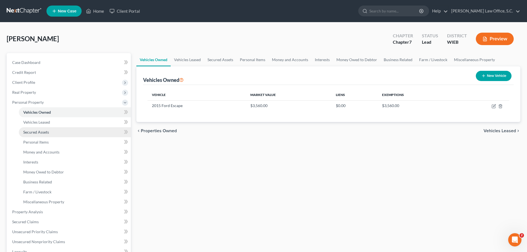
click at [51, 130] on link "Secured Assets" at bounding box center [75, 132] width 112 height 10
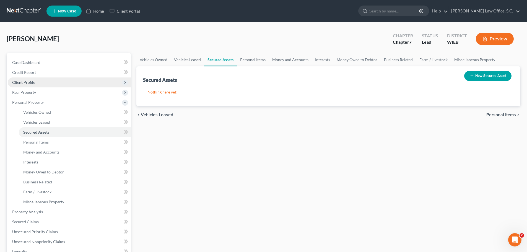
click at [32, 81] on span "Client Profile" at bounding box center [23, 82] width 23 height 5
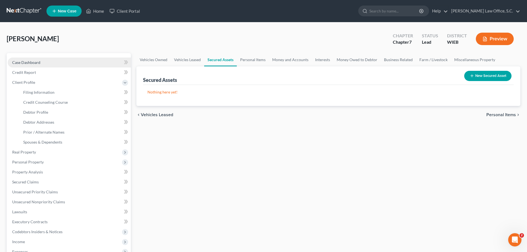
click at [32, 63] on span "Case Dashboard" at bounding box center [26, 62] width 28 height 5
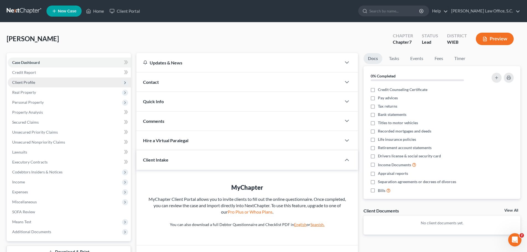
click at [34, 84] on span "Client Profile" at bounding box center [23, 82] width 23 height 5
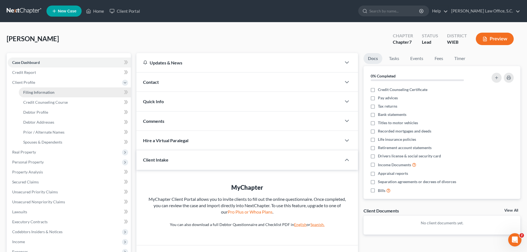
click at [35, 93] on span "Filing Information" at bounding box center [38, 92] width 31 height 5
select select "1"
select select "0"
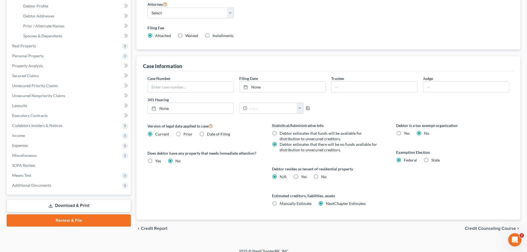
scroll to position [111, 0]
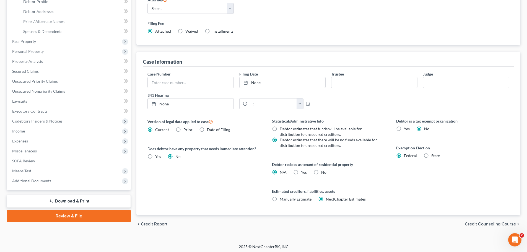
click at [431, 155] on label "State" at bounding box center [435, 156] width 9 height 6
click at [434, 155] on input "State" at bounding box center [436, 155] width 4 height 4
radio input "true"
radio input "false"
select select "52"
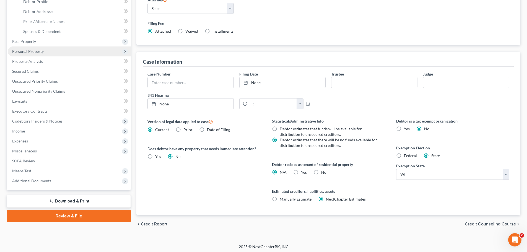
click at [43, 48] on span "Personal Property" at bounding box center [69, 51] width 123 height 10
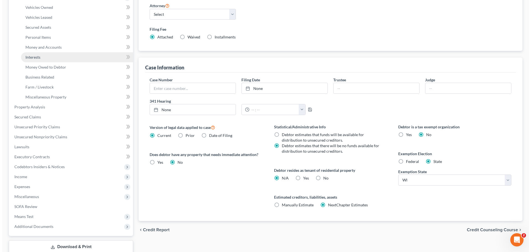
scroll to position [0, 0]
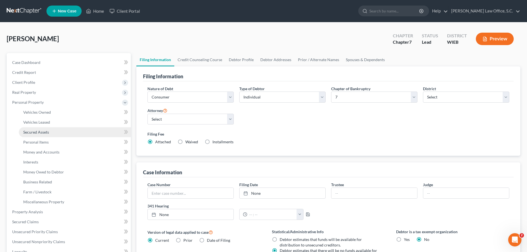
click at [43, 132] on span "Secured Assets" at bounding box center [36, 132] width 26 height 5
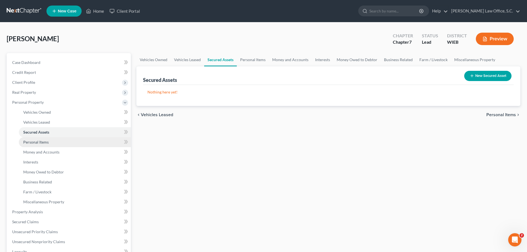
click at [42, 143] on span "Personal Items" at bounding box center [35, 142] width 25 height 5
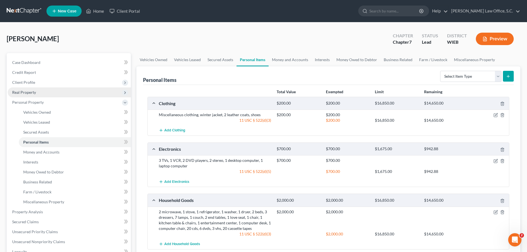
click at [32, 91] on span "Real Property" at bounding box center [24, 92] width 24 height 5
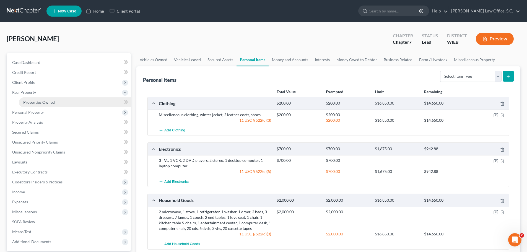
click at [35, 103] on span "Properties Owned" at bounding box center [39, 102] width 32 height 5
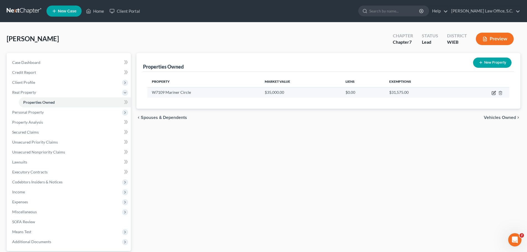
click at [494, 93] on icon "button" at bounding box center [494, 93] width 4 height 4
select select "52"
select select "0"
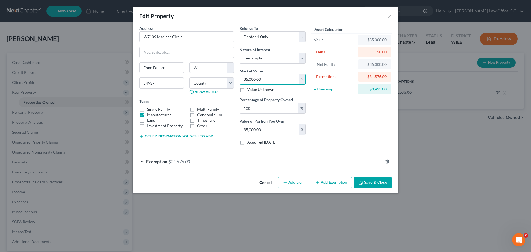
type input "5"
type input "5.00"
type input "59"
type input "59.00"
type input "590"
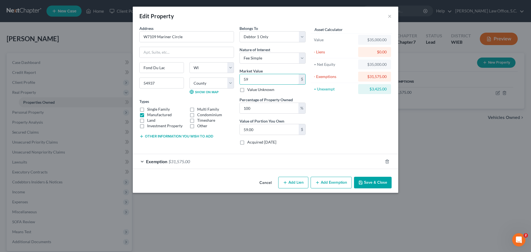
type input "590.00"
type input "5900"
type input "5,900.00"
type input "5,9000"
type input "59,000.00"
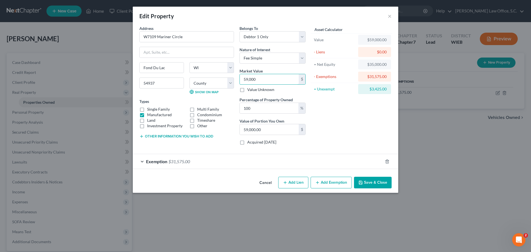
type input "59,000"
click at [343, 115] on div "Asset Calculator Value $59,000.00 - Liens $0.00 = Net Equity $35,000.00 - Exemp…" at bounding box center [352, 87] width 86 height 124
click at [373, 180] on button "Save & Close" at bounding box center [373, 183] width 38 height 12
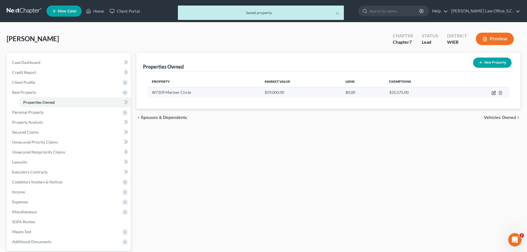
click at [492, 93] on icon "button" at bounding box center [494, 93] width 4 height 4
select select "52"
select select "19"
select select "0"
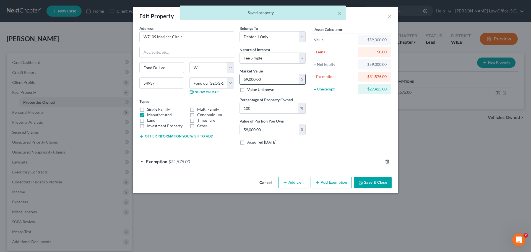
click at [260, 80] on input "59,000.00" at bounding box center [269, 79] width 59 height 11
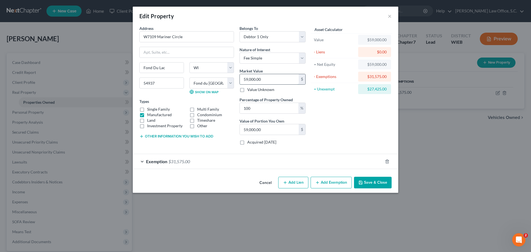
type input "5"
type input "5.00"
type input "50"
type input "50.00"
type input "500"
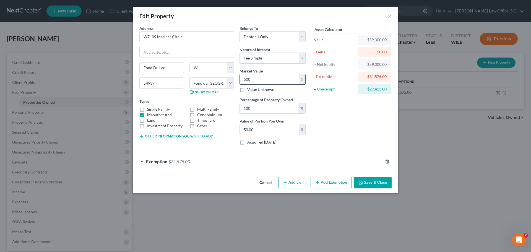
type input "500.00"
type input "5000"
type input "5,000.00"
type input "5,0000"
type input "50,000.00"
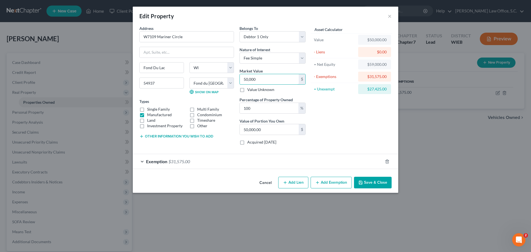
type input "50,000"
click at [315, 107] on div "Asset Calculator Value $50,000.00 - Liens $0.00 = Net Equity $59,000.00 - Exemp…" at bounding box center [352, 87] width 86 height 124
click at [361, 163] on div "Exemption $31,575.00" at bounding box center [258, 161] width 250 height 15
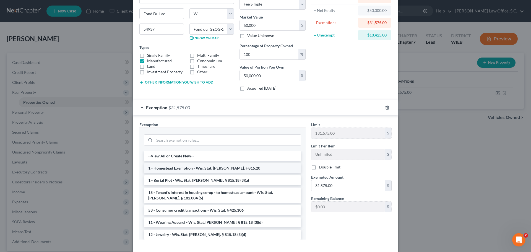
scroll to position [81, 0]
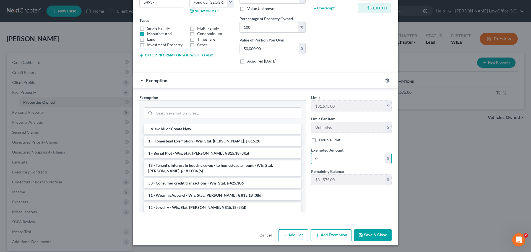
type input "0"
drag, startPoint x: 356, startPoint y: 196, endPoint x: 338, endPoint y: 180, distance: 24.7
click at [356, 196] on div "Limit $31,575.00 $ Limit Per Item Unlimited $ Double limit Exempted Amount * 0 …" at bounding box center [352, 156] width 86 height 122
click at [387, 80] on icon "button" at bounding box center [387, 80] width 4 height 4
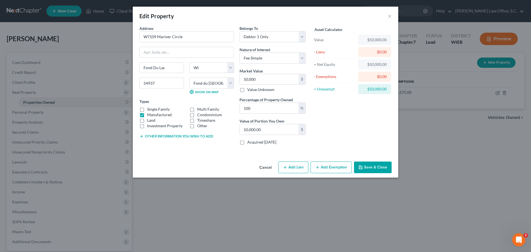
scroll to position [0, 0]
click at [339, 165] on button "Add Exemption" at bounding box center [331, 168] width 41 height 12
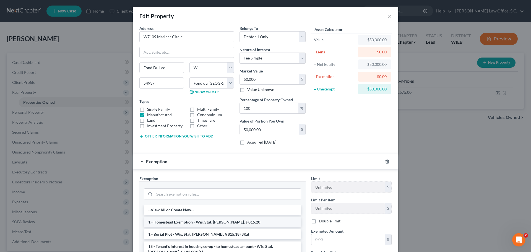
click at [244, 225] on li "1 - Homestead Exemption - Wis. Stat. [PERSON_NAME]. § 815.20" at bounding box center [222, 222] width 157 height 10
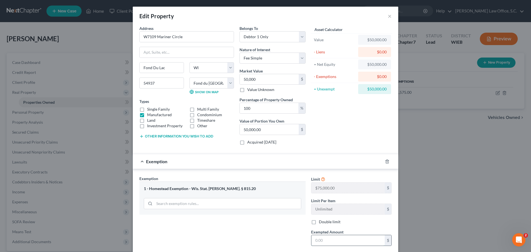
click at [330, 236] on input "text" at bounding box center [348, 240] width 73 height 11
type input "50,000"
click at [275, 229] on div "Exemption Set must be selected for CA. Exemption * 1 - Homestead Exemption - Wi…" at bounding box center [223, 224] width 172 height 96
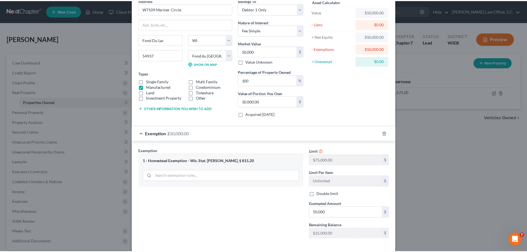
scroll to position [55, 0]
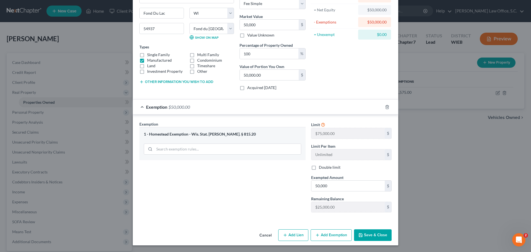
click at [375, 236] on button "Save & Close" at bounding box center [373, 235] width 38 height 12
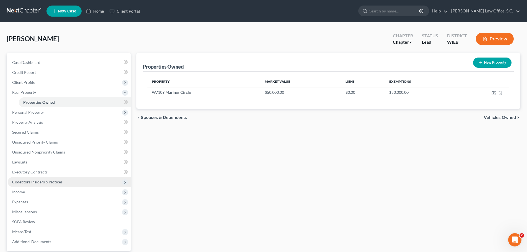
click at [37, 184] on span "Codebtors Insiders & Notices" at bounding box center [37, 182] width 50 height 5
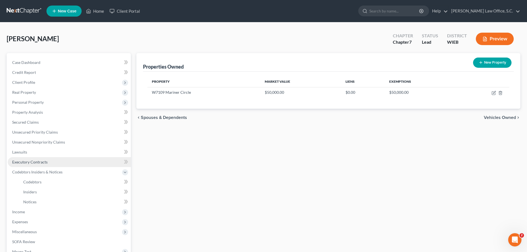
click at [40, 165] on link "Executory Contracts" at bounding box center [69, 162] width 123 height 10
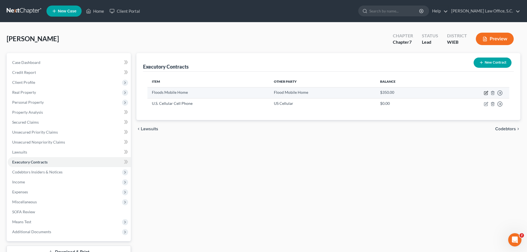
click at [485, 92] on icon "button" at bounding box center [486, 93] width 4 height 4
select select "3"
select select "52"
select select "0"
select select "2"
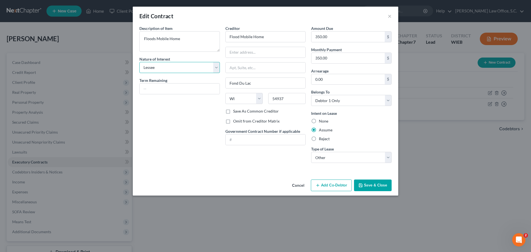
click at [216, 69] on select "Select Purchaser Agent Lessor Lessee" at bounding box center [179, 67] width 81 height 11
click at [301, 184] on button "Cancel" at bounding box center [298, 185] width 21 height 11
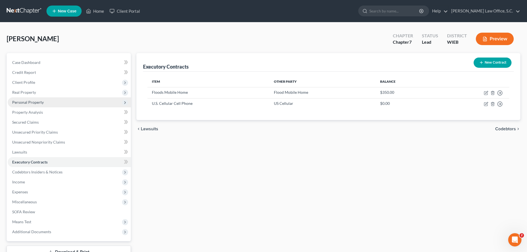
click at [39, 104] on span "Personal Property" at bounding box center [28, 102] width 32 height 5
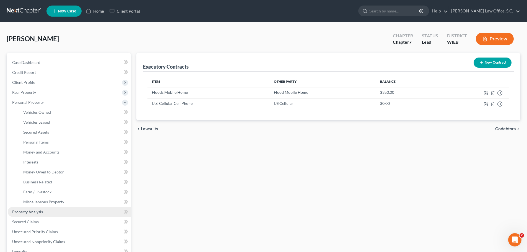
click at [37, 213] on span "Property Analysis" at bounding box center [27, 211] width 31 height 5
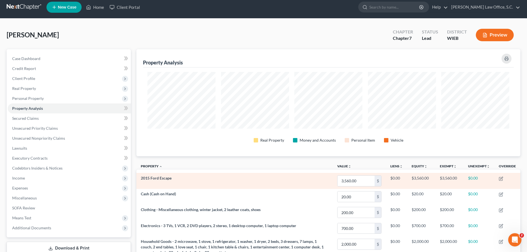
scroll to position [28, 0]
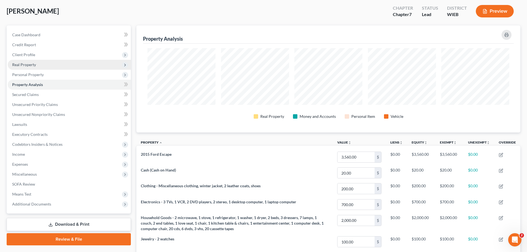
click at [30, 67] on span "Real Property" at bounding box center [24, 64] width 24 height 5
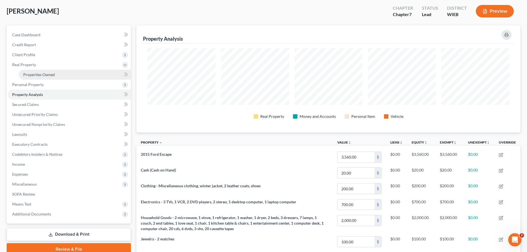
click at [32, 76] on span "Properties Owned" at bounding box center [39, 74] width 32 height 5
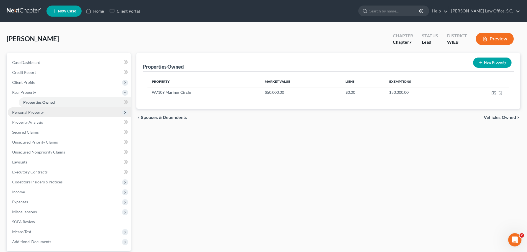
click at [29, 114] on span "Personal Property" at bounding box center [28, 112] width 32 height 5
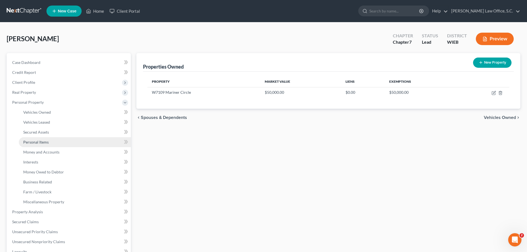
click at [40, 140] on span "Personal Items" at bounding box center [35, 142] width 25 height 5
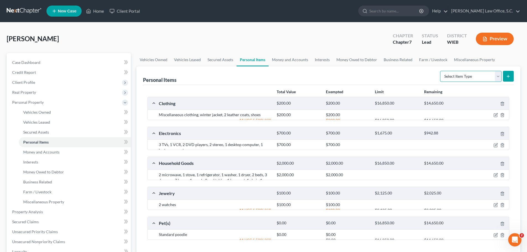
click at [499, 78] on select "Select Item Type Clothing Collectibles Of Value Electronics Firearms Household …" at bounding box center [470, 76] width 61 height 11
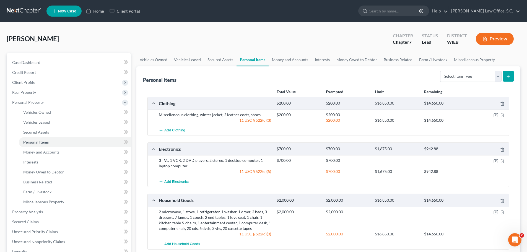
click at [353, 66] on div "Personal Items Select Item Type Clothing Collectibles Of Value Electronics Fire…" at bounding box center [328, 75] width 371 height 19
click at [468, 62] on link "Miscellaneous Property" at bounding box center [475, 59] width 48 height 13
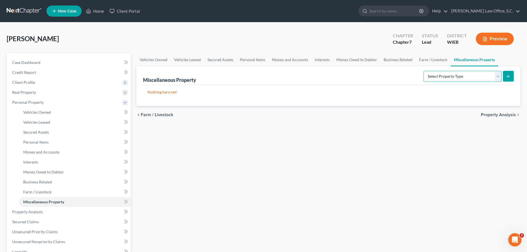
click at [495, 76] on select "Select Property Type Assigned for Creditor Benefit [DATE] Holding for Another N…" at bounding box center [463, 76] width 78 height 11
click at [368, 58] on link "Money Owed to Debtor" at bounding box center [356, 59] width 47 height 13
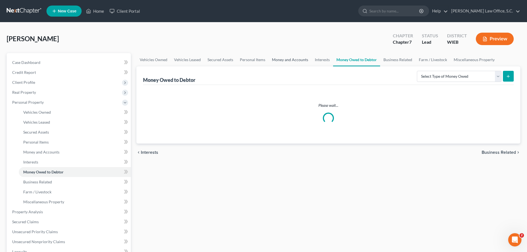
click at [289, 59] on link "Money and Accounts" at bounding box center [290, 59] width 43 height 13
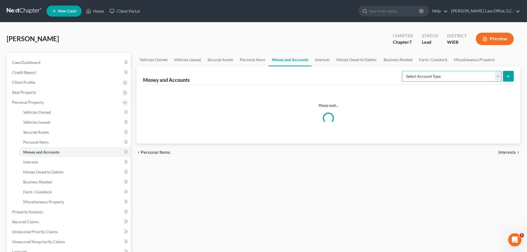
click at [496, 77] on select "Select Account Type Brokerage Cash on Hand Certificates of Deposit Checking Acc…" at bounding box center [452, 76] width 100 height 11
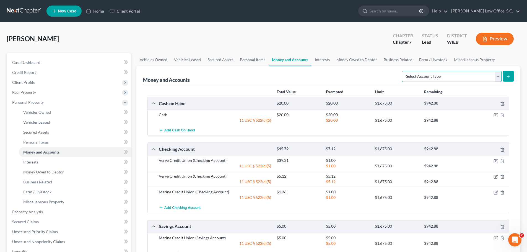
select select "security_deposits"
click at [403, 71] on select "Select Account Type Brokerage Cash on Hand Certificates of Deposit Checking Acc…" at bounding box center [452, 76] width 100 height 11
click at [508, 77] on icon "submit" at bounding box center [508, 76] width 4 height 4
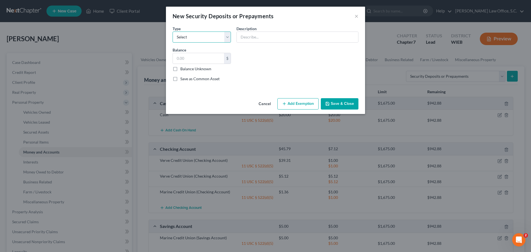
click at [228, 41] on select "Select Electric Gas Heating Oil Security Deposit On Rental Unit Prepaid Rent Te…" at bounding box center [202, 37] width 58 height 11
select select "3"
click at [173, 32] on select "Select Electric Gas Heating Oil Security Deposit On Rental Unit Prepaid Rent Te…" at bounding box center [202, 37] width 58 height 11
click at [248, 38] on input "text" at bounding box center [297, 37] width 121 height 11
click at [250, 38] on input "Flood Mobile Home Court" at bounding box center [297, 37] width 121 height 11
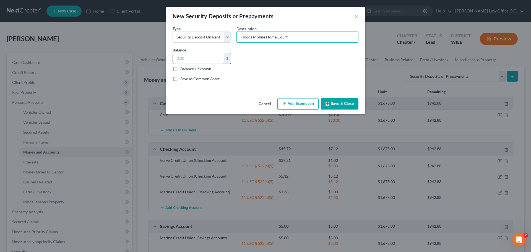
type input "Floods Mobile Home Court"
click at [218, 56] on input "text" at bounding box center [198, 58] width 51 height 11
type input "350.00"
drag, startPoint x: 249, startPoint y: 60, endPoint x: 280, endPoint y: 80, distance: 36.8
click at [249, 60] on div "Common Asset Select Type Select Electric Gas Heating Oil Security Deposit On Re…" at bounding box center [265, 55] width 191 height 61
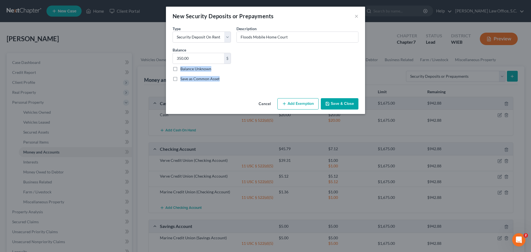
click at [304, 108] on button "Add Exemption" at bounding box center [298, 104] width 41 height 12
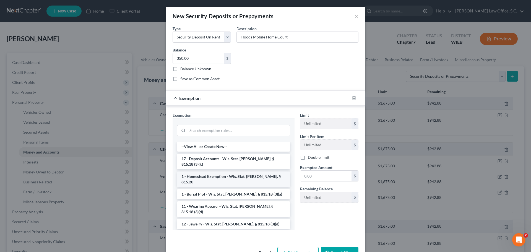
click at [239, 172] on li "1 - Homestead Exemption - Wis. Stat. [PERSON_NAME]. § 815.20" at bounding box center [233, 179] width 113 height 15
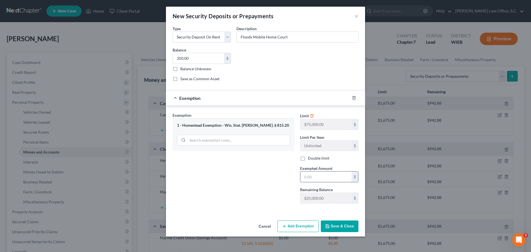
click at [315, 178] on input "text" at bounding box center [325, 177] width 51 height 11
type input "350.00"
click at [342, 226] on button "Save & Close" at bounding box center [340, 227] width 38 height 12
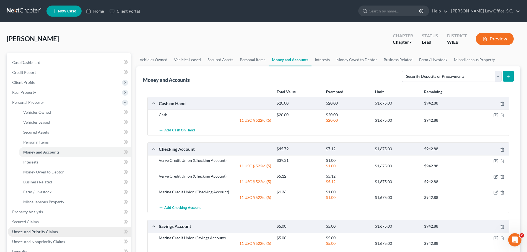
click at [41, 232] on span "Unsecured Priority Claims" at bounding box center [35, 231] width 46 height 5
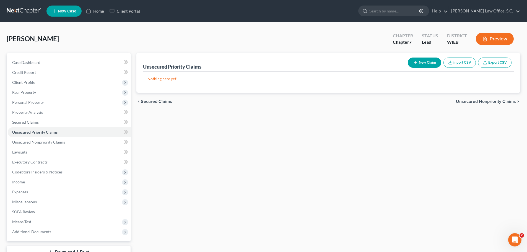
click at [418, 62] on button "New Claim" at bounding box center [424, 63] width 33 height 10
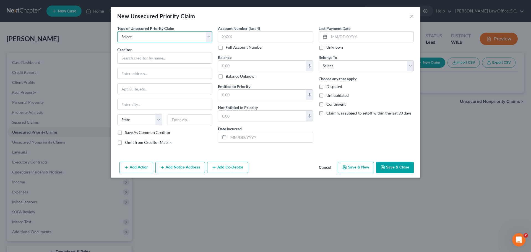
click at [190, 41] on select "Select Taxes & Other Government Units Domestic Support Obligations Extensions o…" at bounding box center [164, 36] width 95 height 11
select select "0"
click at [117, 31] on select "Select Taxes & Other Government Units Domestic Support Obligations Extensions o…" at bounding box center [164, 36] width 95 height 11
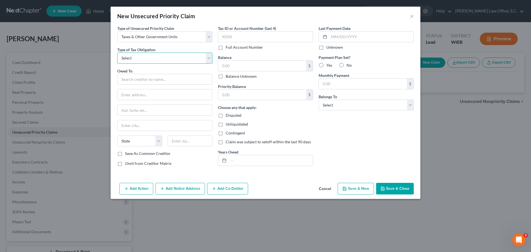
click at [172, 60] on select "Select Federal City State Franchise Tax Board Other" at bounding box center [164, 58] width 95 height 11
select select "0"
click at [117, 53] on select "Select Federal City State Franchise Tax Board Other" at bounding box center [164, 58] width 95 height 11
click at [170, 78] on input "text" at bounding box center [164, 79] width 95 height 11
type input "IRS"
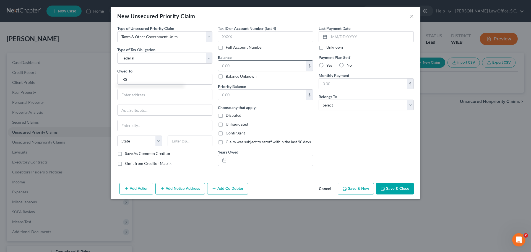
click at [234, 64] on input "text" at bounding box center [262, 66] width 88 height 11
type input "2,600.00"
click at [346, 107] on select "Select Debtor 1 Only Debtor 2 Only Debtor 1 And Debtor 2 Only At Least One Of T…" at bounding box center [366, 105] width 95 height 11
select select "0"
click at [319, 100] on select "Select Debtor 1 Only Debtor 2 Only Debtor 1 And Debtor 2 Only At Least One Of T…" at bounding box center [366, 105] width 95 height 11
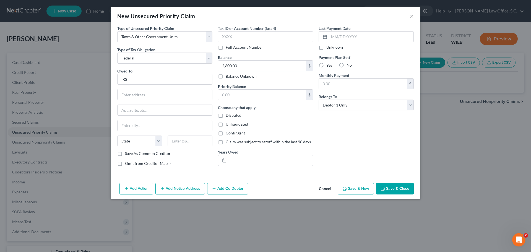
click at [329, 125] on div "Last Payment Date Unknown Payment Plan Set? Yes No Monthly Payment $ Belongs To…" at bounding box center [366, 97] width 101 height 145
click at [400, 188] on button "Save & Close" at bounding box center [395, 189] width 38 height 12
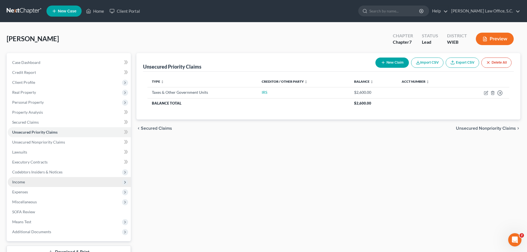
click at [23, 181] on span "Income" at bounding box center [18, 182] width 13 height 5
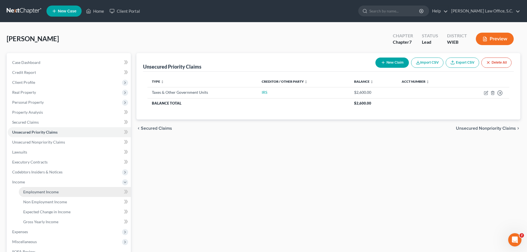
click at [52, 191] on span "Employment Income" at bounding box center [40, 192] width 35 height 5
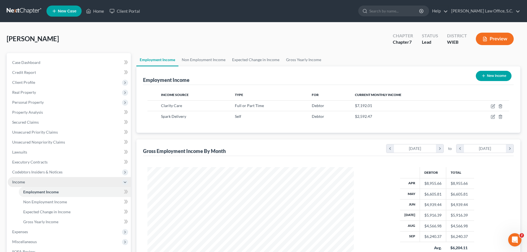
scroll to position [103, 217]
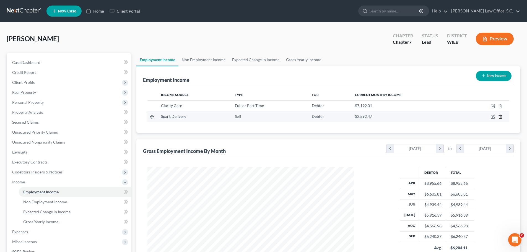
click at [501, 115] on icon "button" at bounding box center [500, 117] width 2 height 4
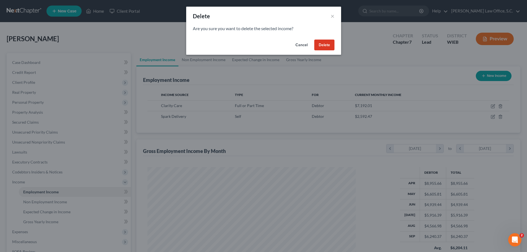
scroll to position [104, 219]
click at [323, 43] on button "Delete" at bounding box center [326, 45] width 20 height 11
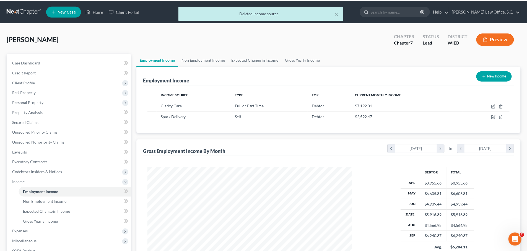
scroll to position [276584, 276470]
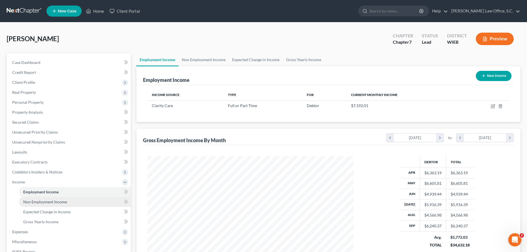
click at [67, 200] on link "Non Employment Income" at bounding box center [75, 202] width 112 height 10
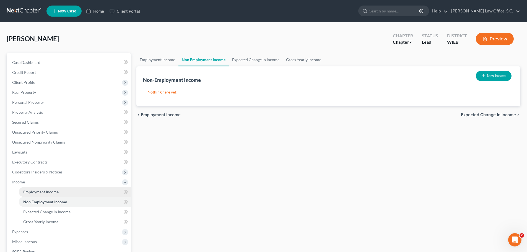
click at [56, 193] on span "Employment Income" at bounding box center [40, 192] width 35 height 5
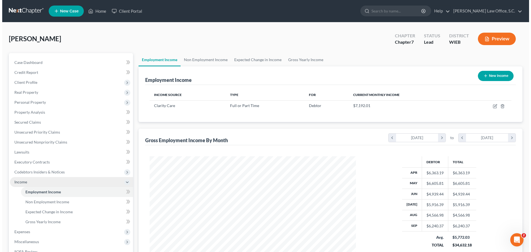
scroll to position [103, 217]
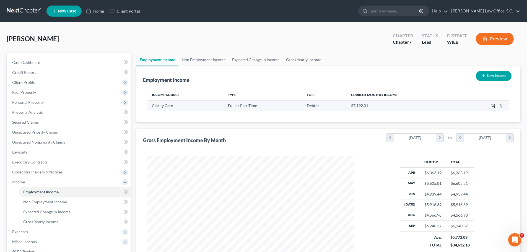
click at [492, 106] on icon "button" at bounding box center [493, 106] width 4 height 4
select select "0"
select select "52"
select select "2"
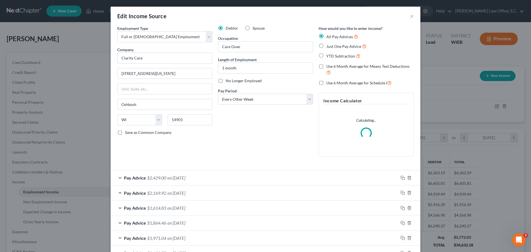
scroll to position [104, 219]
click at [498, 106] on div "Edit Income Source × Employment Type * Select Full or [DEMOGRAPHIC_DATA] Employ…" at bounding box center [265, 126] width 531 height 252
click at [284, 73] on input "1 month" at bounding box center [265, 68] width 95 height 11
drag, startPoint x: 204, startPoint y: 71, endPoint x: 200, endPoint y: 71, distance: 3.6
click at [200, 71] on div "Employment Type * Select Full or [DEMOGRAPHIC_DATA] Employment Self Employment …" at bounding box center [266, 95] width 302 height 140
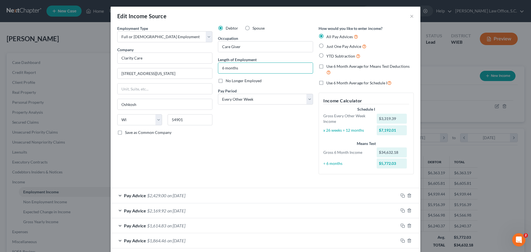
type input "6 months"
drag, startPoint x: 230, startPoint y: 127, endPoint x: 359, endPoint y: 194, distance: 145.8
click at [230, 127] on div "Debtor Spouse Occupation Care Giver Length of Employment 6 months No Longer Emp…" at bounding box center [265, 101] width 101 height 153
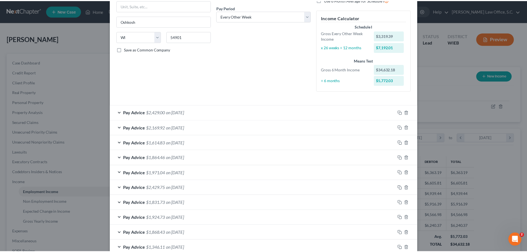
scroll to position [162, 0]
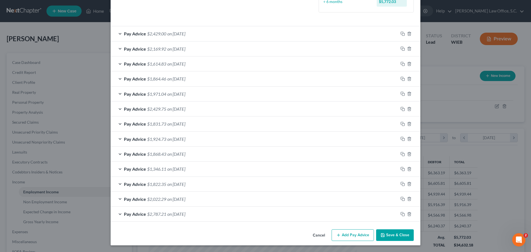
click at [395, 232] on button "Save & Close" at bounding box center [395, 235] width 38 height 12
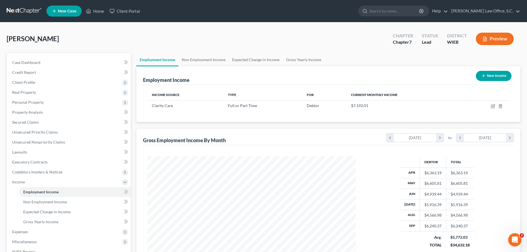
scroll to position [276584, 276470]
click at [25, 230] on span "Expenses" at bounding box center [20, 231] width 16 height 5
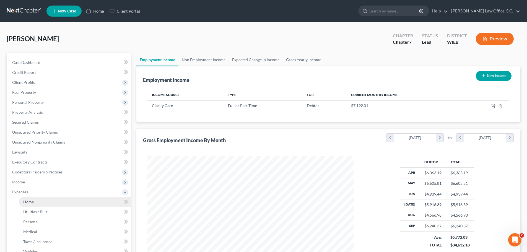
click at [63, 204] on link "Home" at bounding box center [75, 202] width 112 height 10
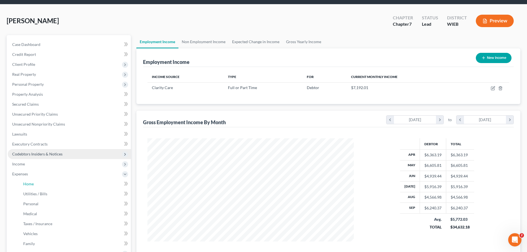
scroll to position [52, 0]
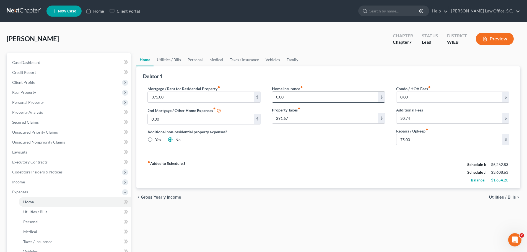
click at [291, 95] on input "0.00" at bounding box center [325, 97] width 106 height 11
type input "40.00"
click at [296, 139] on div "Home Insurance fiber_manual_record 40.00 $ Property Taxes fiber_manual_record 2…" at bounding box center [328, 118] width 124 height 64
click at [190, 59] on link "Personal" at bounding box center [195, 59] width 22 height 13
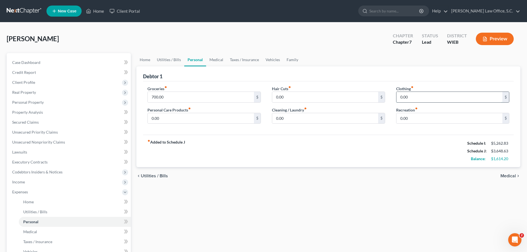
click at [408, 100] on input "0.00" at bounding box center [449, 97] width 106 height 11
type input "50.00"
click at [392, 140] on div "fiber_manual_record Added to Schedule J Schedule I: $5,262.83 Schedule J: $3,69…" at bounding box center [328, 151] width 371 height 32
click at [201, 117] on input "0.00" at bounding box center [201, 118] width 106 height 11
type input "40.00"
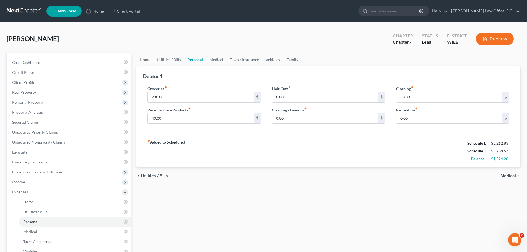
click at [217, 155] on div "fiber_manual_record Added to Schedule J Schedule I: $5,262.83 Schedule J: $3,73…" at bounding box center [328, 151] width 371 height 32
click at [273, 61] on link "Vehicles" at bounding box center [272, 59] width 21 height 13
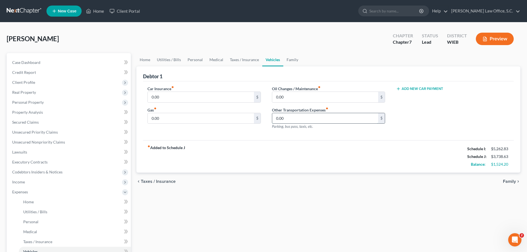
click at [290, 119] on input "0.00" at bounding box center [325, 118] width 106 height 11
type input "1"
click at [212, 120] on input "0.00" at bounding box center [201, 118] width 106 height 11
type input "150.00"
click at [216, 155] on div "fiber_manual_record Added to Schedule J Schedule I: $5,262.83 Schedule J: $3,88…" at bounding box center [328, 156] width 371 height 32
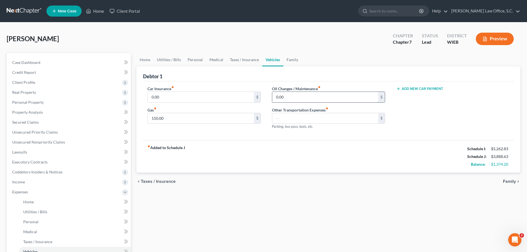
click at [288, 96] on input "0.00" at bounding box center [325, 97] width 106 height 11
type input "25.00"
click at [280, 138] on div "Car Insurance fiber_manual_record 0.00 $ Gas fiber_manual_record 150.00 $ Oil C…" at bounding box center [328, 110] width 371 height 59
drag, startPoint x: 196, startPoint y: 59, endPoint x: 221, endPoint y: 71, distance: 27.5
click at [196, 59] on link "Personal" at bounding box center [195, 59] width 22 height 13
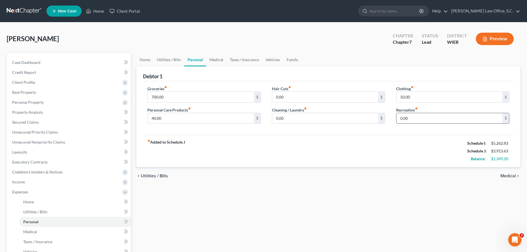
click at [412, 119] on input "0.00" at bounding box center [449, 118] width 106 height 11
type input "100.00"
click at [367, 149] on div "fiber_manual_record Added to Schedule J Schedule I: $5,262.83 Schedule J: $4,01…" at bounding box center [328, 151] width 371 height 32
click at [287, 59] on link "Family" at bounding box center [292, 59] width 18 height 13
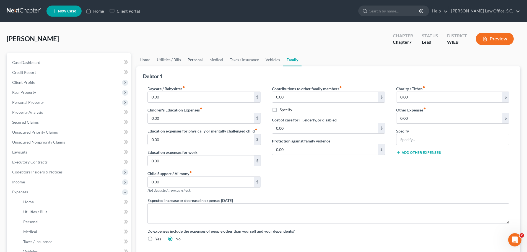
click at [202, 59] on link "Personal" at bounding box center [195, 59] width 22 height 13
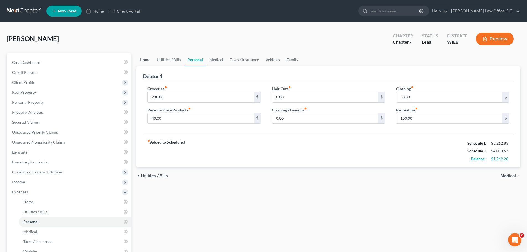
click at [141, 58] on link "Home" at bounding box center [144, 59] width 17 height 13
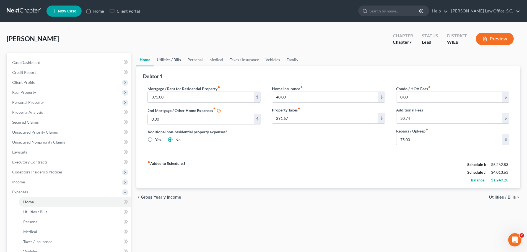
click at [170, 61] on link "Utilities / Bills" at bounding box center [169, 59] width 31 height 13
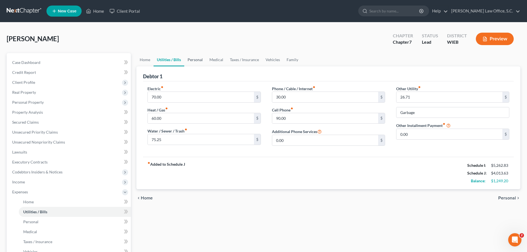
click at [197, 61] on link "Personal" at bounding box center [195, 59] width 22 height 13
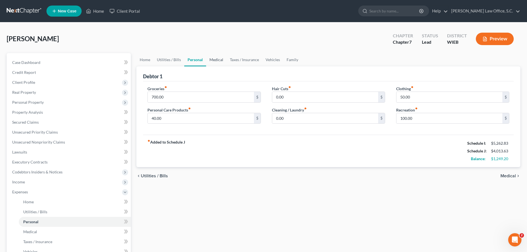
click at [213, 60] on link "Medical" at bounding box center [216, 59] width 20 height 13
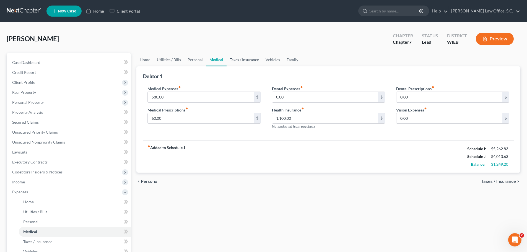
click at [237, 60] on link "Taxes / Insurance" at bounding box center [245, 59] width 36 height 13
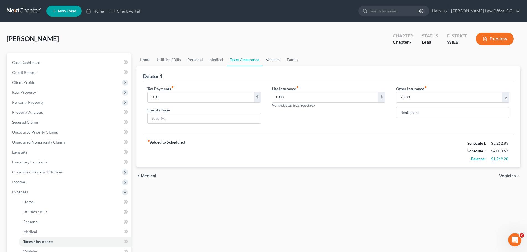
click at [275, 61] on link "Vehicles" at bounding box center [273, 59] width 21 height 13
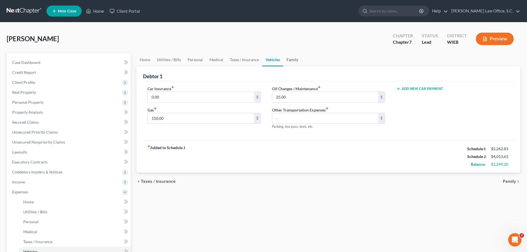
click at [296, 62] on link "Family" at bounding box center [292, 59] width 18 height 13
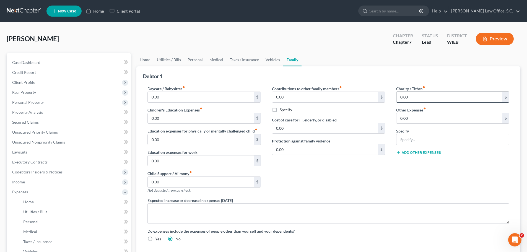
click at [410, 99] on input "0.00" at bounding box center [449, 97] width 106 height 11
type input "60.00"
click at [368, 164] on div "Contributions to other family members fiber_manual_record 0.00 $ Specify Cost o…" at bounding box center [328, 142] width 124 height 112
click at [218, 61] on link "Medical" at bounding box center [216, 59] width 20 height 13
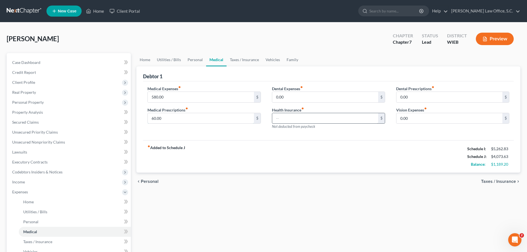
type input "1,100.00"
drag, startPoint x: 198, startPoint y: 148, endPoint x: 201, endPoint y: 149, distance: 2.8
click at [199, 149] on div "fiber_manual_record Added to Schedule J Schedule I: $5,262.83 Schedule J: $2,91…" at bounding box center [328, 156] width 371 height 32
drag, startPoint x: 177, startPoint y: 108, endPoint x: 282, endPoint y: 109, distance: 104.6
click at [263, 108] on div "Medical Expenses fiber_manual_record 580.00 $ Medical Prescriptions fiber_manua…" at bounding box center [204, 110] width 124 height 48
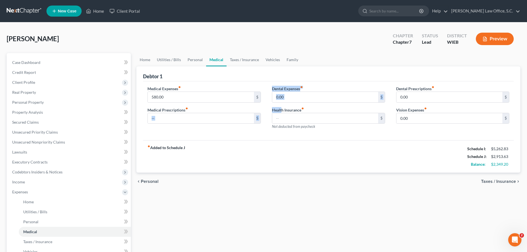
drag, startPoint x: 282, startPoint y: 109, endPoint x: 222, endPoint y: 112, distance: 60.4
click at [235, 110] on div "Medical Expenses fiber_manual_record 580.00 $ Medical Prescriptions fiber_manua…" at bounding box center [328, 110] width 373 height 48
click at [222, 112] on div "Medical Prescriptions fiber_manual_record $" at bounding box center [203, 115] width 113 height 17
click at [232, 142] on div "fiber_manual_record Added to Schedule J Schedule I: $5,262.83 Schedule J: $2,91…" at bounding box center [328, 156] width 371 height 32
click at [201, 121] on input "text" at bounding box center [201, 118] width 106 height 11
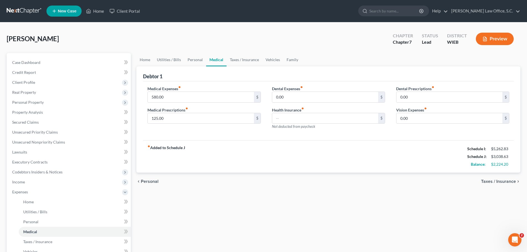
click at [198, 132] on div "Medical Expenses fiber_manual_record 580.00 $ Medical Prescriptions fiber_manua…" at bounding box center [204, 110] width 124 height 48
type input "150.00"
click at [193, 132] on div "Medical Expenses fiber_manual_record 580.00 $ Medical Prescriptions fiber_manua…" at bounding box center [204, 110] width 124 height 48
click at [272, 59] on link "Vehicles" at bounding box center [272, 59] width 21 height 13
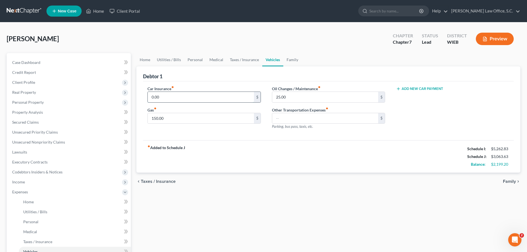
click at [221, 97] on input "0.00" at bounding box center [201, 97] width 106 height 11
type input "63.00"
click at [229, 108] on div "Gas fiber_manual_record 150.00 $" at bounding box center [203, 115] width 113 height 17
click at [233, 61] on link "Taxes / Insurance" at bounding box center [245, 59] width 36 height 13
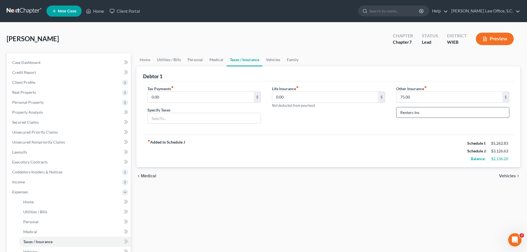
click at [434, 113] on input "Renters Ins" at bounding box center [452, 112] width 113 height 11
type input "R"
click at [310, 116] on div "Life Insurance fiber_manual_record 0.00 $ Not deducted from paycheck" at bounding box center [328, 107] width 124 height 43
click at [240, 100] on input "0.00" at bounding box center [201, 97] width 106 height 11
type input "400.00"
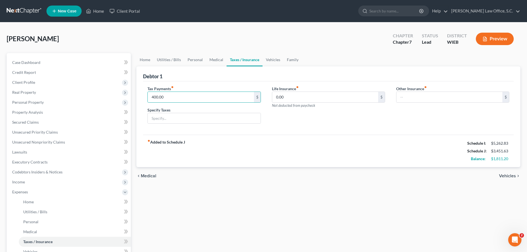
click at [359, 144] on div "fiber_manual_record Added to Schedule J Schedule I: $5,262.83 Schedule J: $3,45…" at bounding box center [328, 151] width 371 height 32
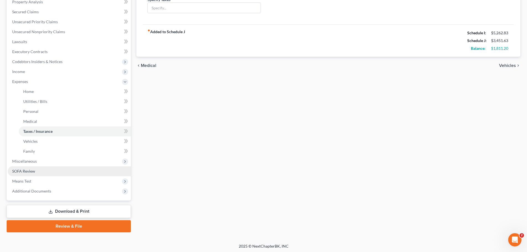
scroll to position [111, 0]
click at [66, 169] on link "SOFA Review" at bounding box center [69, 171] width 123 height 10
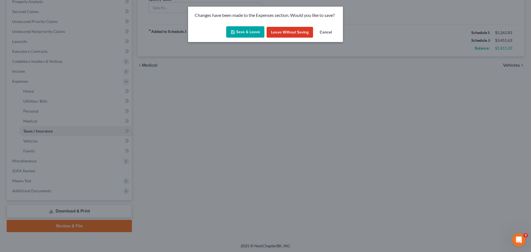
click at [244, 37] on button "Save & Leave" at bounding box center [245, 32] width 38 height 12
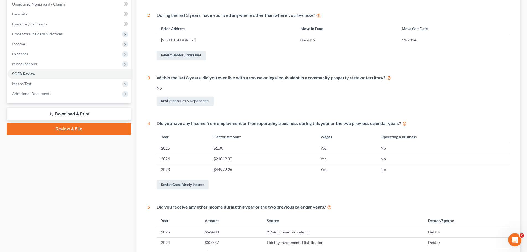
scroll to position [138, 0]
drag, startPoint x: 201, startPoint y: 185, endPoint x: 200, endPoint y: 182, distance: 3.2
click at [200, 185] on link "Revisit Gross Yearly Income" at bounding box center [183, 184] width 52 height 9
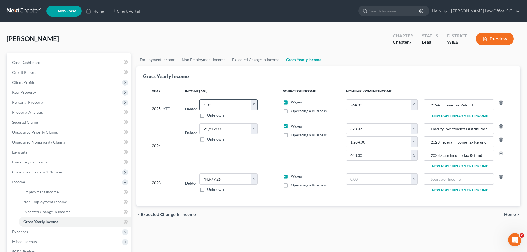
click at [220, 101] on input "1.00" at bounding box center [225, 105] width 51 height 11
click at [451, 116] on button "New Non Employment Income" at bounding box center [458, 116] width 62 height 4
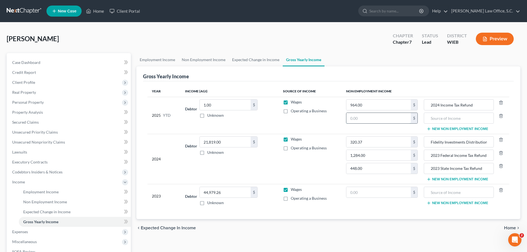
click at [404, 118] on input "text" at bounding box center [378, 118] width 64 height 11
type input "1,500.00"
click at [447, 118] on input "text" at bounding box center [459, 118] width 64 height 11
type input "Self Employment"
click at [236, 104] on input "1.00" at bounding box center [225, 105] width 51 height 11
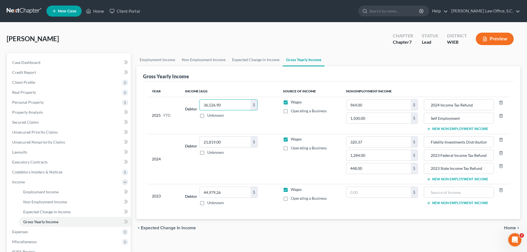
type input "36,526.90"
click at [251, 122] on td "Debtor 36,526.90 $ Unknown Balance Undetermined 36,526.90 $ Unknown" at bounding box center [230, 115] width 98 height 37
click at [440, 105] on input "2024 Income Tax Refund" at bounding box center [459, 105] width 64 height 11
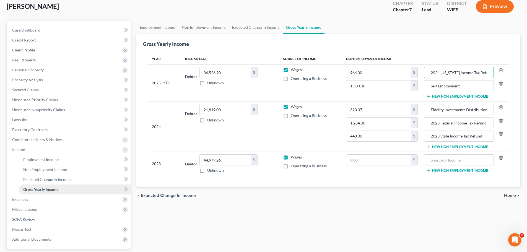
scroll to position [55, 0]
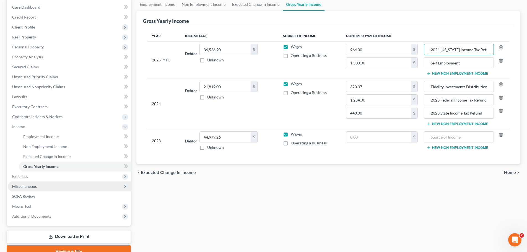
type input "2024 [US_STATE] Income Tax Refund"
click at [38, 182] on span "Miscellaneous" at bounding box center [69, 187] width 123 height 10
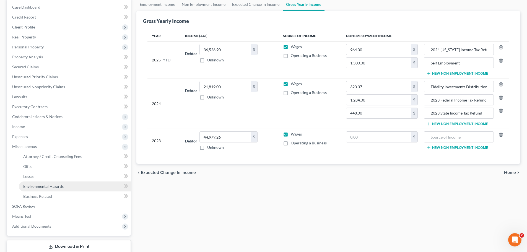
click at [38, 187] on span "Environmental Hazards" at bounding box center [43, 186] width 40 height 5
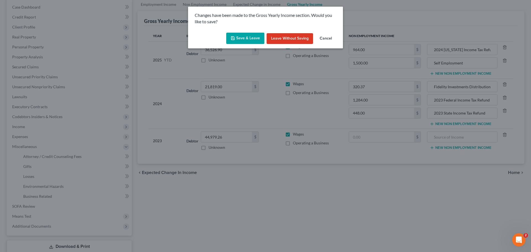
click at [243, 37] on button "Save & Leave" at bounding box center [245, 39] width 38 height 12
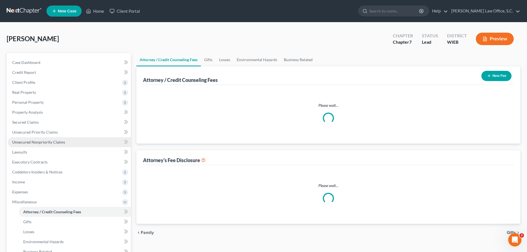
select select "0"
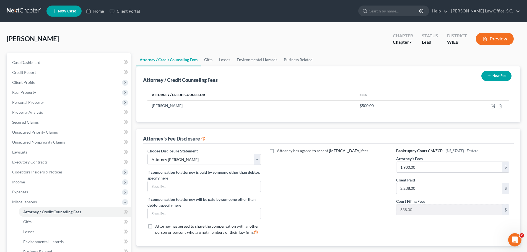
click at [493, 75] on button "New Fee" at bounding box center [496, 76] width 30 height 10
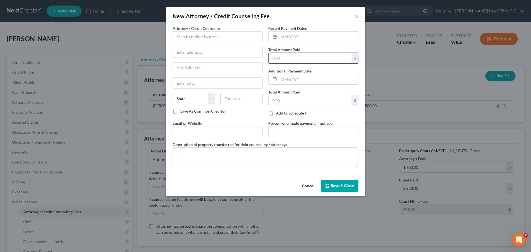
click at [284, 57] on input "text" at bounding box center [310, 58] width 83 height 11
type input "30.00"
click at [226, 36] on input "text" at bounding box center [218, 36] width 90 height 11
type input "Summit Financial"
click at [291, 39] on input "text" at bounding box center [318, 37] width 79 height 11
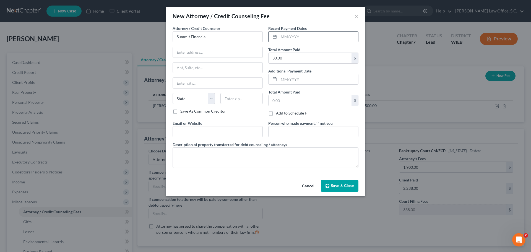
type input "5"
type input "[DATE]"
click at [351, 186] on span "Save & Close" at bounding box center [342, 185] width 23 height 5
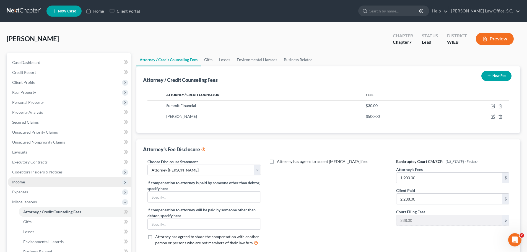
click at [59, 181] on span "Income" at bounding box center [69, 182] width 123 height 10
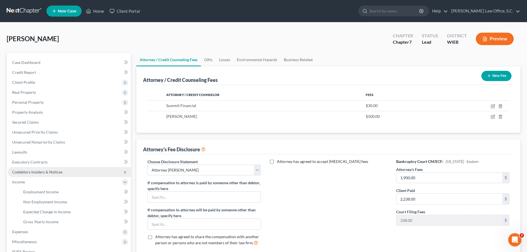
click at [58, 173] on span "Codebtors Insiders & Notices" at bounding box center [37, 172] width 50 height 5
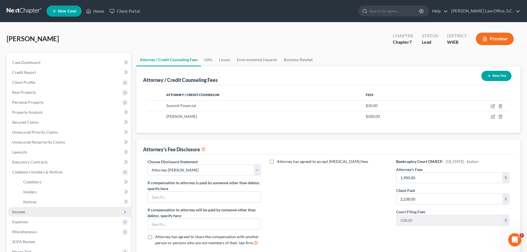
click at [41, 210] on span "Income" at bounding box center [69, 212] width 123 height 10
click at [48, 222] on span "Gross Yearly Income" at bounding box center [40, 221] width 35 height 5
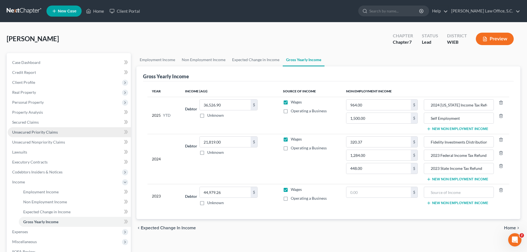
click at [39, 134] on span "Unsecured Priority Claims" at bounding box center [35, 132] width 46 height 5
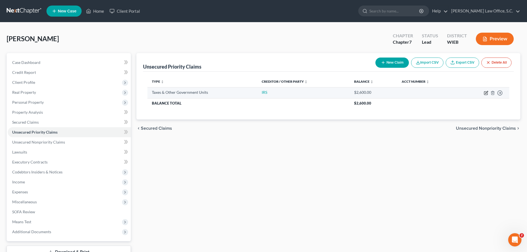
click at [487, 94] on icon "button" at bounding box center [486, 93] width 4 height 4
select select "0"
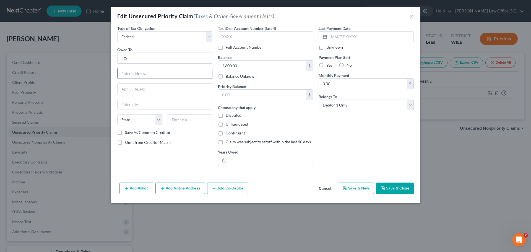
click at [184, 71] on input "text" at bounding box center [165, 73] width 95 height 11
type input "PO Box 802501"
click at [166, 102] on input "text" at bounding box center [165, 104] width 95 height 11
type input "[GEOGRAPHIC_DATA]"
select select "36"
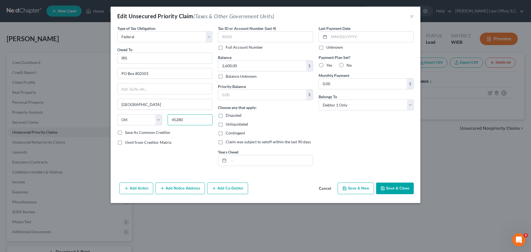
type input "45280"
click at [205, 136] on div "Type of Tax Obligation * Select Federal City State Franchise Tax Board Other Ow…" at bounding box center [165, 97] width 101 height 145
click at [395, 188] on button "Save & Close" at bounding box center [395, 189] width 38 height 12
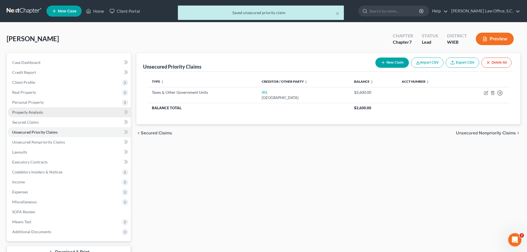
click at [36, 113] on span "Property Analysis" at bounding box center [27, 112] width 31 height 5
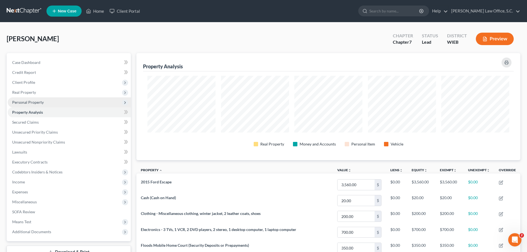
click at [56, 106] on span "Personal Property" at bounding box center [69, 102] width 123 height 10
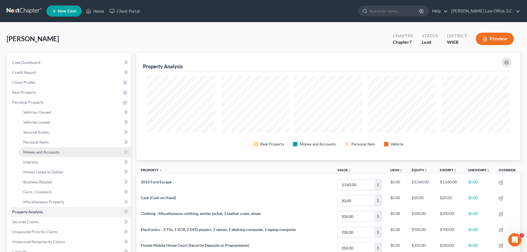
click at [46, 152] on span "Money and Accounts" at bounding box center [41, 152] width 36 height 5
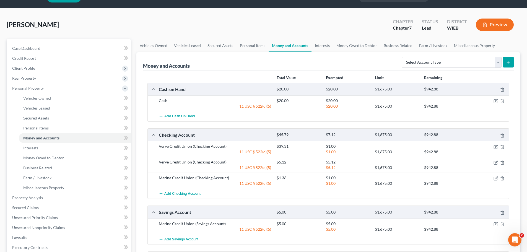
scroll to position [28, 0]
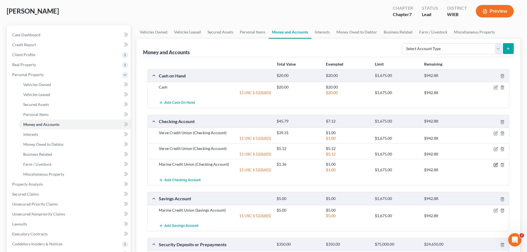
click at [494, 166] on icon "button" at bounding box center [496, 165] width 4 height 4
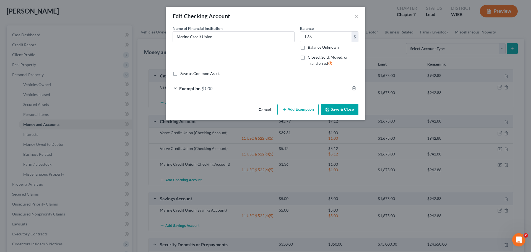
click at [296, 91] on div "Exemption $1.00" at bounding box center [258, 88] width 184 height 15
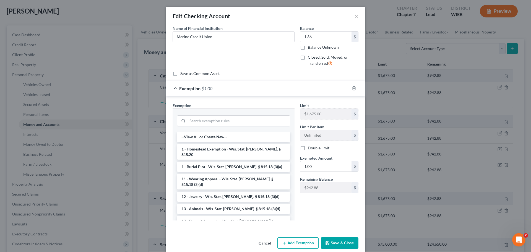
click at [180, 88] on span "Exemption" at bounding box center [189, 88] width 21 height 5
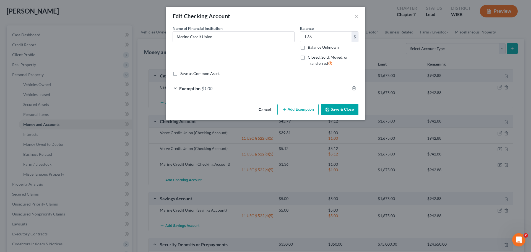
click at [185, 90] on span "Exemption" at bounding box center [189, 88] width 21 height 5
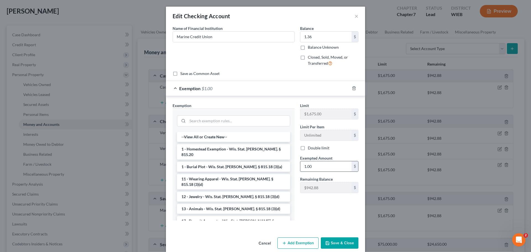
click at [326, 170] on input "1.00" at bounding box center [325, 166] width 51 height 11
type input "1.36"
click at [348, 244] on button "Save & Close" at bounding box center [340, 243] width 38 height 12
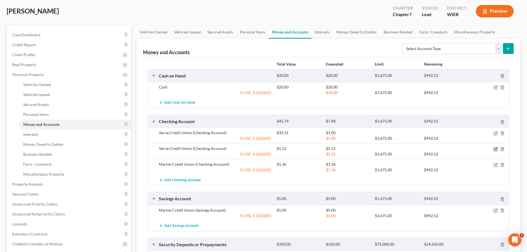
click at [496, 149] on icon "button" at bounding box center [496, 149] width 4 height 4
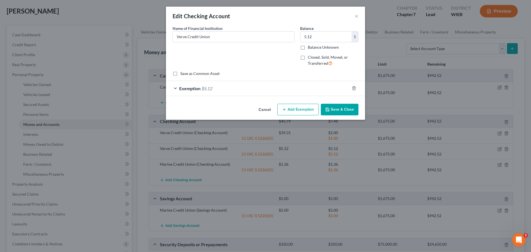
click at [214, 90] on div "Exemption $5.12" at bounding box center [258, 88] width 184 height 15
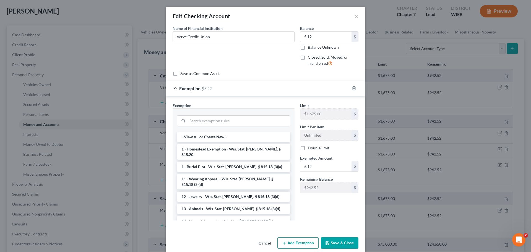
drag, startPoint x: 265, startPoint y: 243, endPoint x: 333, endPoint y: 170, distance: 99.4
click at [265, 243] on button "Cancel" at bounding box center [264, 243] width 21 height 11
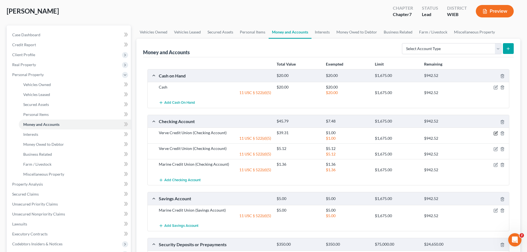
click at [496, 134] on icon "button" at bounding box center [496, 132] width 2 height 2
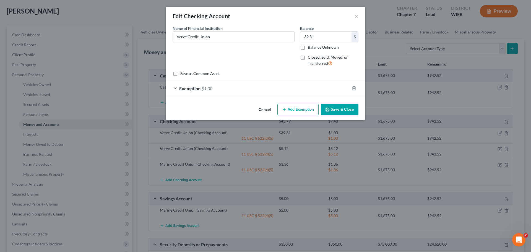
click at [180, 89] on span "Exemption" at bounding box center [189, 88] width 21 height 5
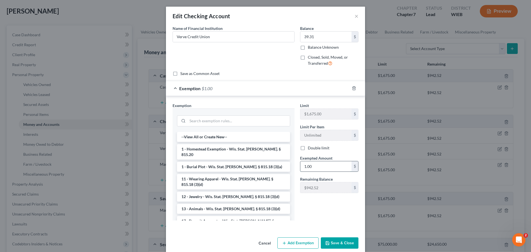
click at [321, 165] on input "1.00" at bounding box center [325, 166] width 51 height 11
type input "39.31"
click at [340, 241] on button "Save & Close" at bounding box center [340, 243] width 38 height 12
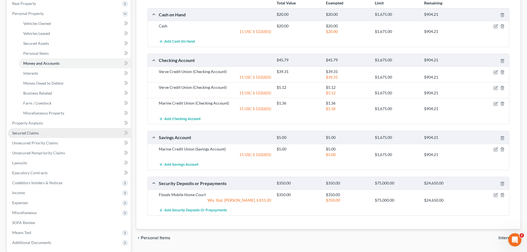
scroll to position [111, 0]
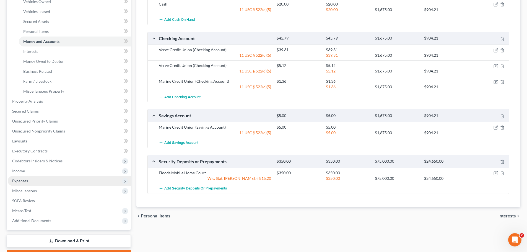
click at [50, 181] on span "Expenses" at bounding box center [69, 181] width 123 height 10
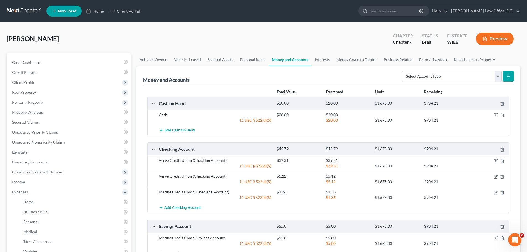
scroll to position [112, 0]
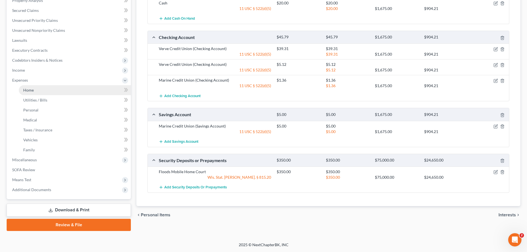
click at [30, 92] on span "Home" at bounding box center [28, 90] width 11 height 5
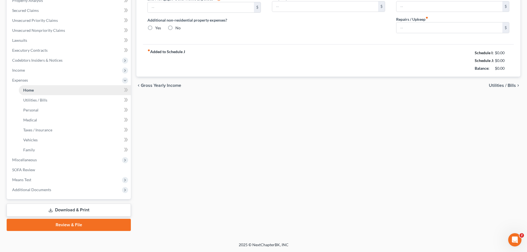
type input "375.00"
type input "0.00"
radio input "true"
type input "40.00"
type input "291.67"
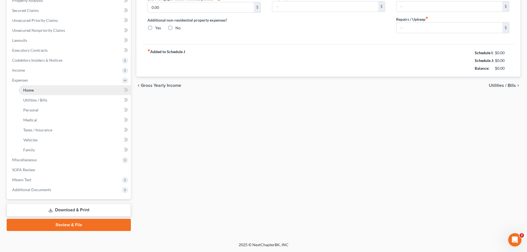
type input "0.00"
type input "30.74"
type input "75.00"
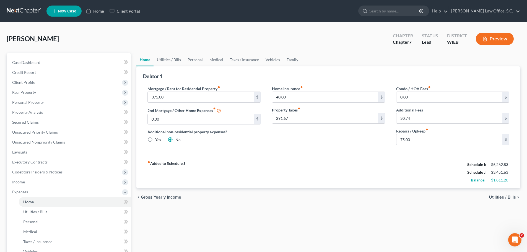
click at [497, 39] on button "Preview" at bounding box center [495, 39] width 38 height 12
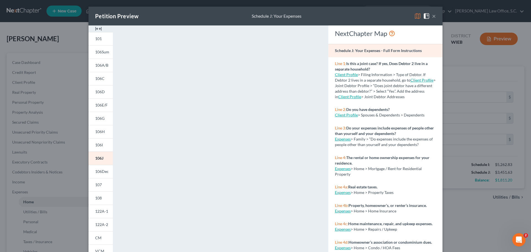
click at [432, 17] on button "×" at bounding box center [434, 16] width 4 height 7
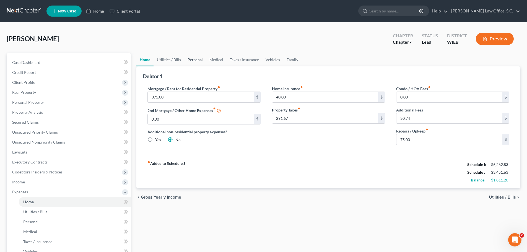
click at [195, 61] on link "Personal" at bounding box center [195, 59] width 22 height 13
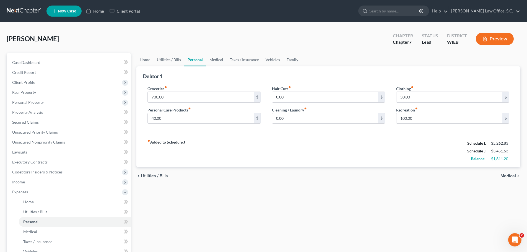
click at [214, 63] on link "Medical" at bounding box center [216, 59] width 20 height 13
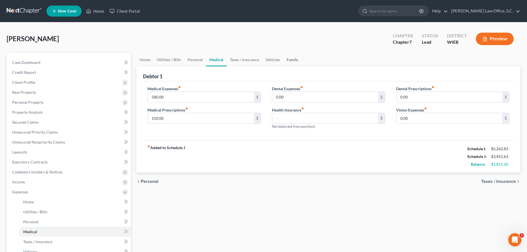
click at [293, 60] on link "Family" at bounding box center [292, 59] width 18 height 13
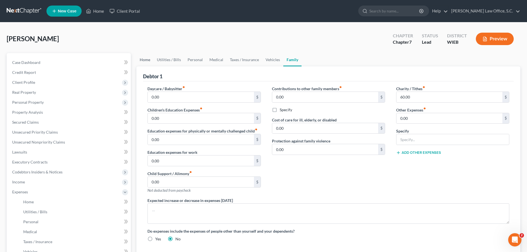
click at [147, 61] on link "Home" at bounding box center [144, 59] width 17 height 13
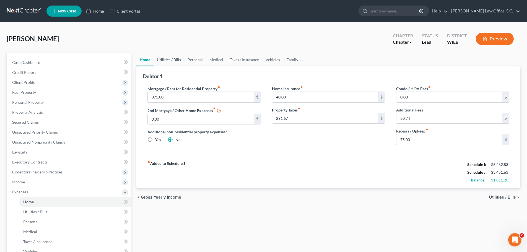
click at [173, 60] on link "Utilities / Bills" at bounding box center [169, 59] width 31 height 13
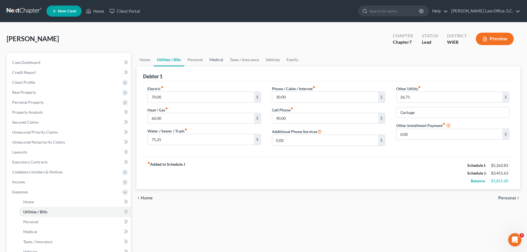
click at [208, 59] on link "Medical" at bounding box center [216, 59] width 20 height 13
click at [194, 60] on link "Personal" at bounding box center [195, 59] width 22 height 13
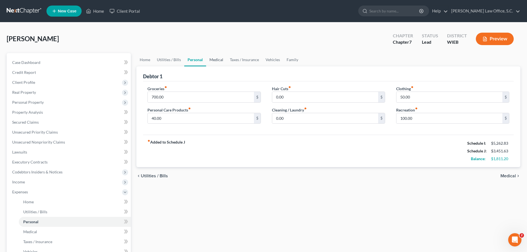
click at [220, 60] on link "Medical" at bounding box center [216, 59] width 20 height 13
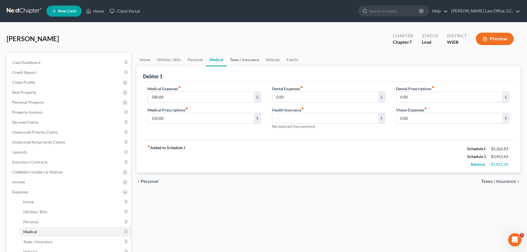
click at [237, 60] on link "Taxes / Insurance" at bounding box center [245, 59] width 36 height 13
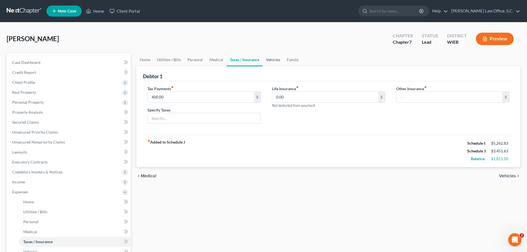
click at [268, 59] on link "Vehicles" at bounding box center [273, 59] width 21 height 13
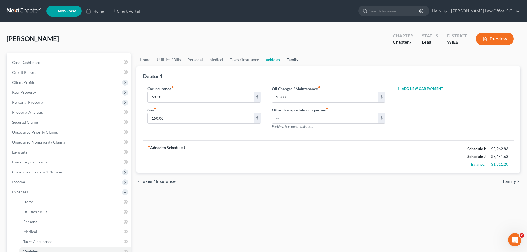
click at [291, 59] on link "Family" at bounding box center [292, 59] width 18 height 13
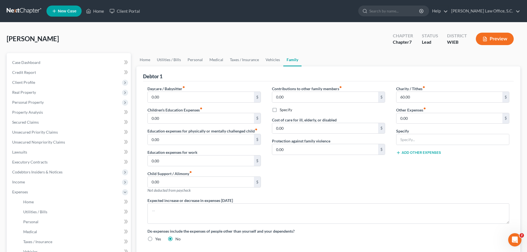
click at [423, 151] on button "Add Other Expenses" at bounding box center [418, 153] width 45 height 4
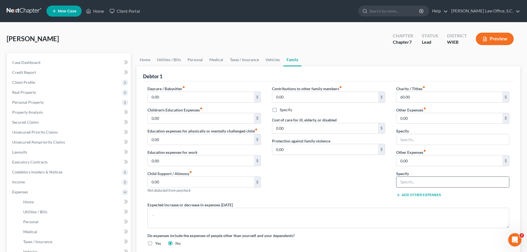
click at [417, 182] on input "text" at bounding box center [452, 182] width 113 height 11
type input "Pet Care"
click at [418, 156] on input "0.00" at bounding box center [449, 160] width 106 height 11
type input "200.00"
click at [355, 178] on div "Contributions to other family members fiber_manual_record 0.00 $ Specify Cost o…" at bounding box center [328, 144] width 124 height 116
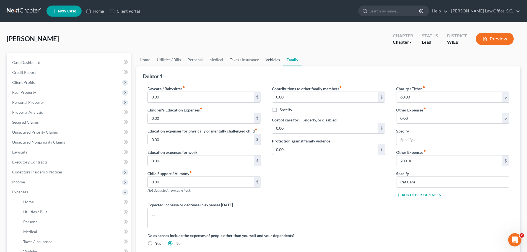
click at [272, 58] on link "Vehicles" at bounding box center [272, 59] width 21 height 13
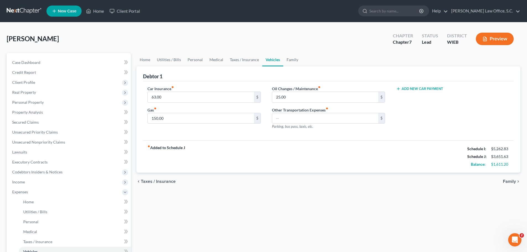
click at [409, 89] on button "Add New Car Payment" at bounding box center [419, 89] width 47 height 4
click at [504, 97] on icon "button" at bounding box center [504, 97] width 4 height 4
drag, startPoint x: 193, startPoint y: 59, endPoint x: 355, endPoint y: 106, distance: 167.9
click at [193, 59] on link "Personal" at bounding box center [195, 59] width 22 height 13
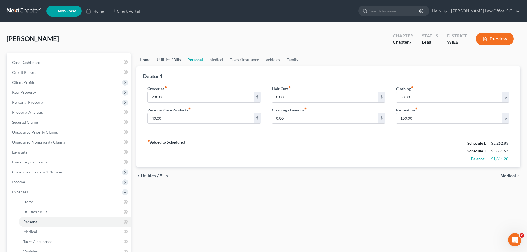
click at [149, 59] on link "Home" at bounding box center [144, 59] width 17 height 13
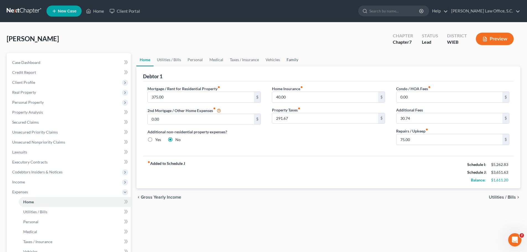
click at [289, 60] on link "Family" at bounding box center [292, 59] width 18 height 13
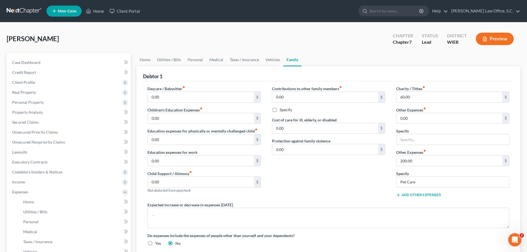
click at [427, 195] on button "Add Other Expenses" at bounding box center [418, 195] width 45 height 4
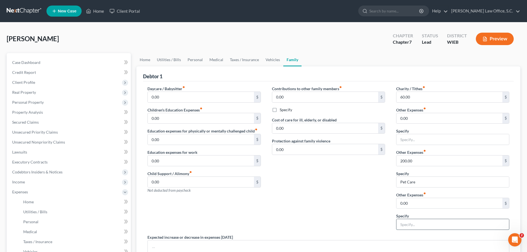
click at [425, 224] on input "text" at bounding box center [452, 224] width 113 height 11
type input "Vehicle Repair"
click at [417, 206] on input "0.00" at bounding box center [449, 203] width 106 height 11
type input "500.00"
click at [374, 198] on div "Contributions to other family members fiber_manual_record 0.00 $ Specify Cost o…" at bounding box center [328, 160] width 124 height 149
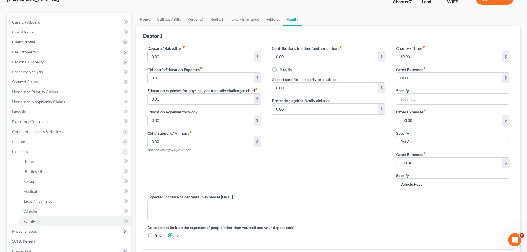
scroll to position [28, 0]
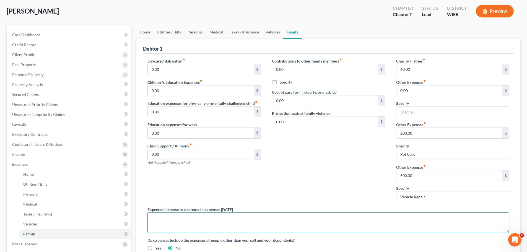
click at [271, 221] on textarea at bounding box center [328, 222] width 362 height 20
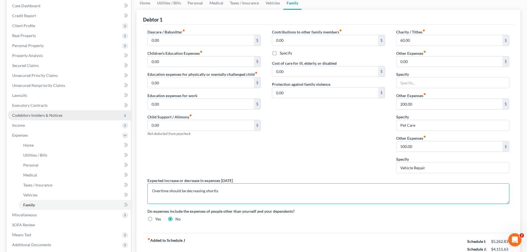
scroll to position [29, 0]
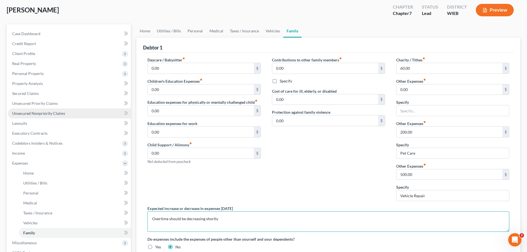
type textarea "Overtime should be decreasing shortly"
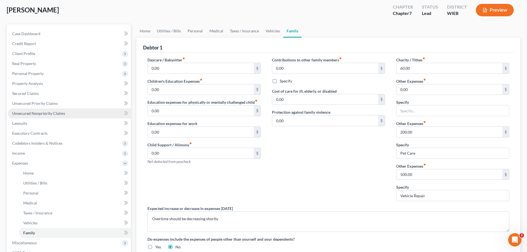
click at [35, 112] on span "Unsecured Nonpriority Claims" at bounding box center [38, 113] width 53 height 5
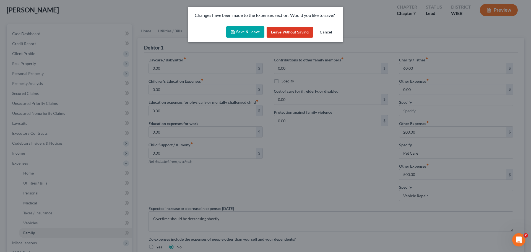
click at [26, 78] on div "Changes have been made to the Expenses section. Would you like to save? Save & …" at bounding box center [265, 126] width 531 height 252
click at [248, 33] on button "Save & Leave" at bounding box center [245, 32] width 38 height 12
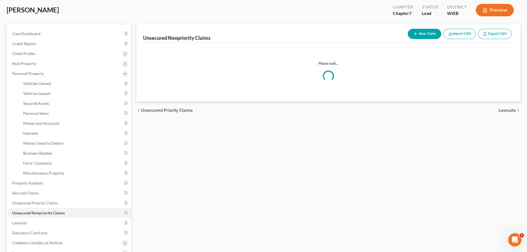
click at [34, 73] on span "Personal Property" at bounding box center [28, 73] width 32 height 5
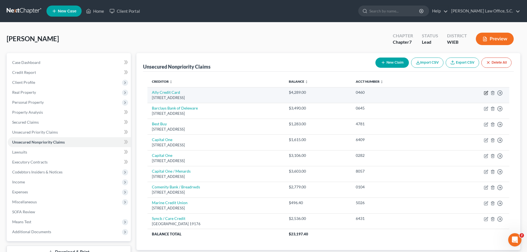
click at [486, 94] on icon "button" at bounding box center [486, 93] width 4 height 4
select select "7"
select select "2"
select select "0"
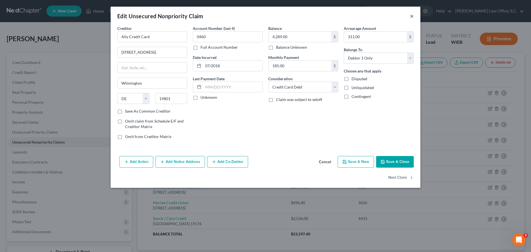
click at [412, 17] on button "×" at bounding box center [412, 16] width 4 height 7
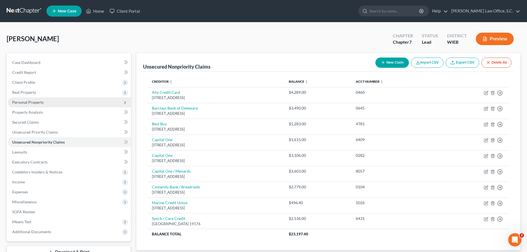
click at [43, 105] on span "Personal Property" at bounding box center [69, 102] width 123 height 10
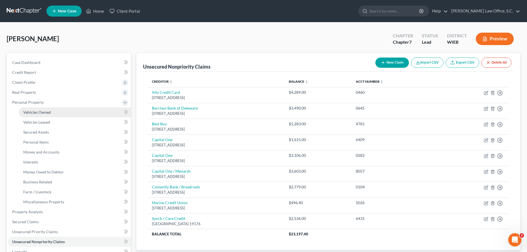
click at [32, 113] on span "Vehicles Owned" at bounding box center [37, 112] width 28 height 5
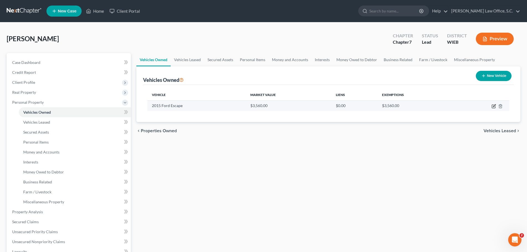
click at [495, 105] on icon "button" at bounding box center [494, 105] width 2 height 2
select select "0"
select select "11"
select select "3"
select select "0"
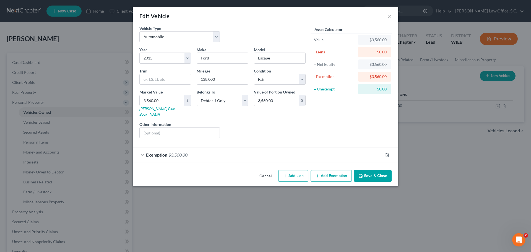
click at [164, 152] on span "Exemption" at bounding box center [156, 154] width 21 height 5
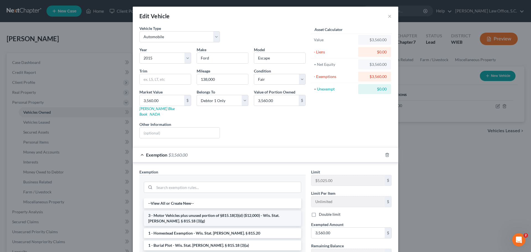
click at [207, 212] on li "3 - Motor Vehicles plus unused portion of §815.18(3)(d) ($12,000) - Wis. Stat. …" at bounding box center [222, 218] width 157 height 15
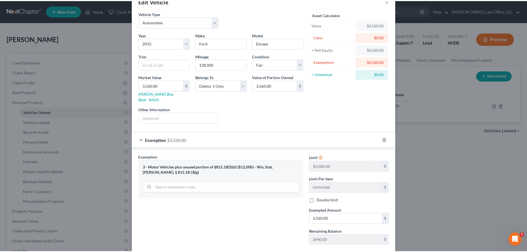
scroll to position [42, 0]
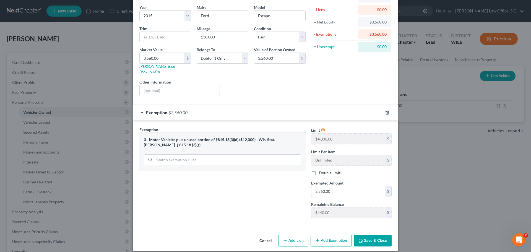
click at [377, 235] on button "Save & Close" at bounding box center [373, 241] width 38 height 12
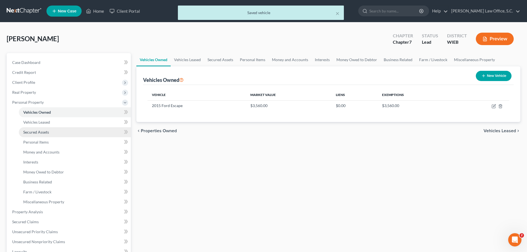
click at [42, 132] on span "Secured Assets" at bounding box center [36, 132] width 26 height 5
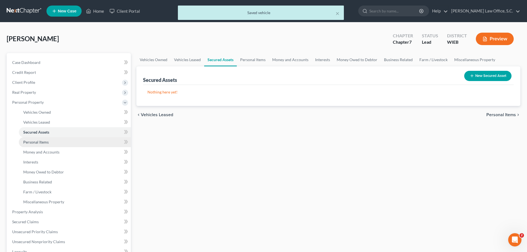
click at [43, 141] on span "Personal Items" at bounding box center [35, 142] width 25 height 5
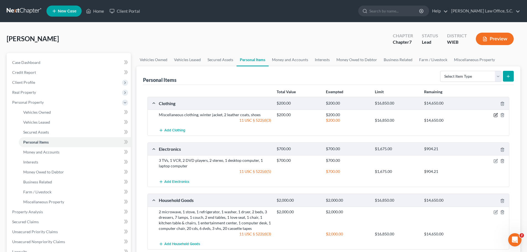
click at [495, 114] on icon "button" at bounding box center [496, 115] width 4 height 4
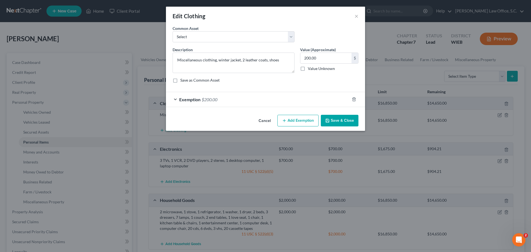
click at [189, 99] on span "Exemption" at bounding box center [189, 99] width 21 height 5
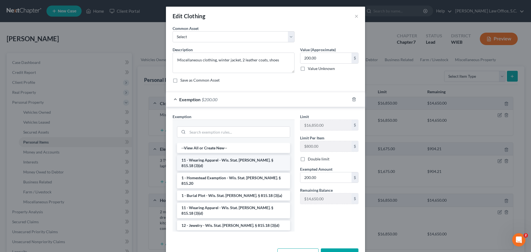
click at [211, 160] on li "11 - Wearing Apparel - Wis. Stat. [PERSON_NAME]. § 815.18 (3)(d)" at bounding box center [233, 162] width 113 height 15
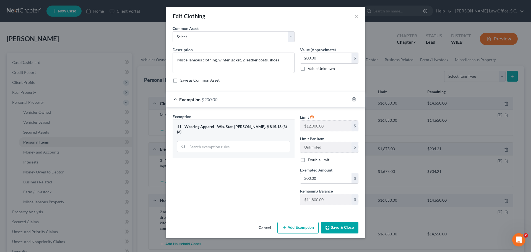
click at [342, 225] on button "Save & Close" at bounding box center [340, 228] width 38 height 12
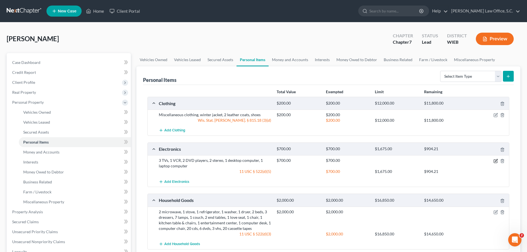
click at [494, 160] on icon "button" at bounding box center [496, 161] width 4 height 4
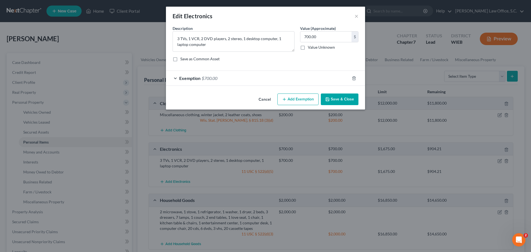
click at [240, 78] on div "Exemption $700.00" at bounding box center [258, 78] width 184 height 15
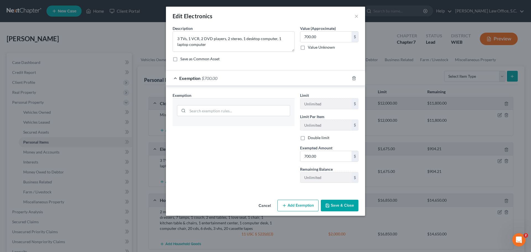
click at [199, 81] on div "Exemption $700.00" at bounding box center [258, 78] width 184 height 15
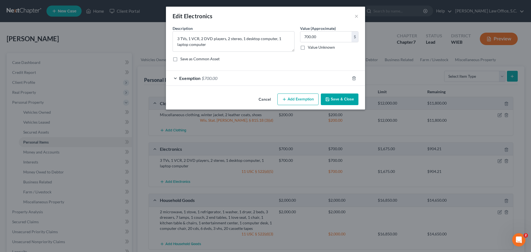
drag, startPoint x: 201, startPoint y: 87, endPoint x: 216, endPoint y: 132, distance: 46.8
click at [201, 87] on div "An exemption set must first be selected from the Filing Information section. Co…" at bounding box center [265, 58] width 199 height 66
click at [198, 78] on span "Exemption" at bounding box center [189, 78] width 21 height 5
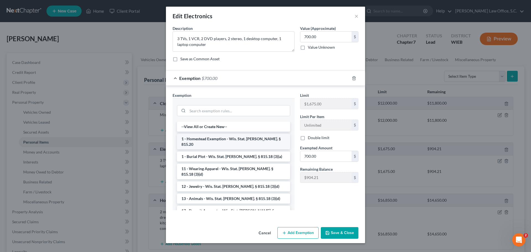
click at [206, 141] on li "1 - Homestead Exemption - Wis. Stat. [PERSON_NAME]. § 815.20" at bounding box center [233, 141] width 113 height 15
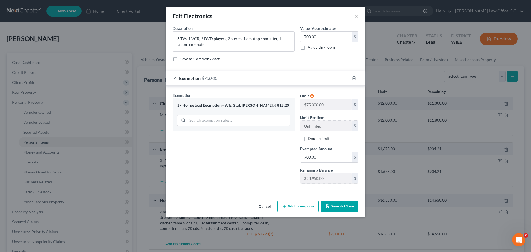
click at [334, 208] on button "Save & Close" at bounding box center [340, 207] width 38 height 12
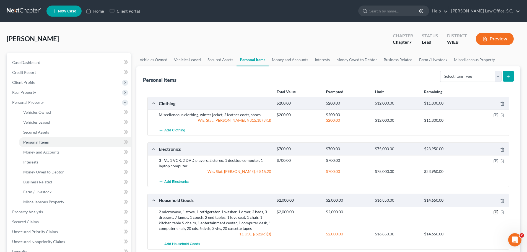
click at [495, 214] on icon "button" at bounding box center [495, 212] width 3 height 3
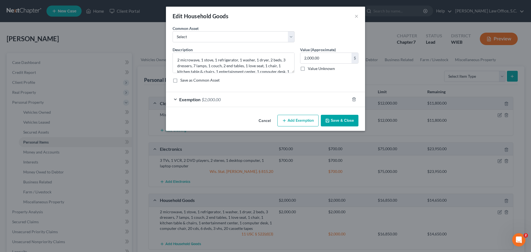
click at [177, 99] on div "Exemption $2,000.00" at bounding box center [258, 99] width 184 height 15
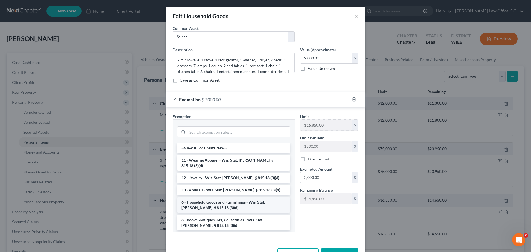
click at [219, 198] on li "6 - Household Goods and Furnishings - Wis. Stat. [PERSON_NAME]. § 815.18 (3)(d)" at bounding box center [233, 204] width 113 height 15
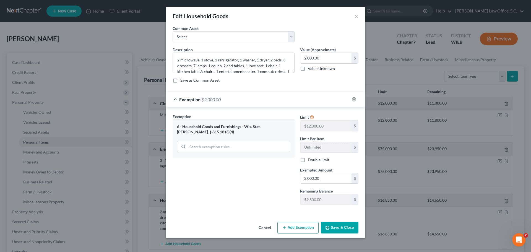
click at [342, 225] on button "Save & Close" at bounding box center [340, 228] width 38 height 12
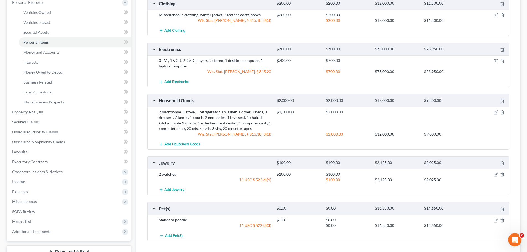
scroll to position [111, 0]
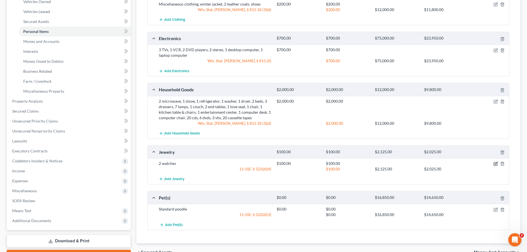
click at [496, 165] on icon "button" at bounding box center [496, 164] width 4 height 4
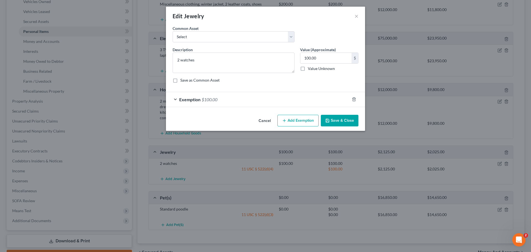
click at [191, 99] on span "Exemption" at bounding box center [189, 99] width 21 height 5
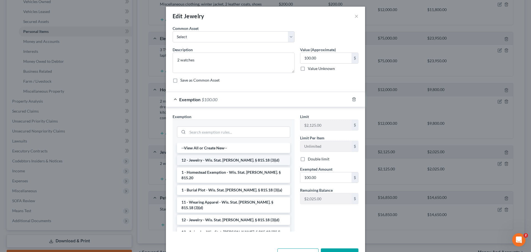
click at [222, 162] on li "12 - Jewelry - Wis. Stat. [PERSON_NAME]. § 815.18 (3)(d)" at bounding box center [233, 160] width 113 height 10
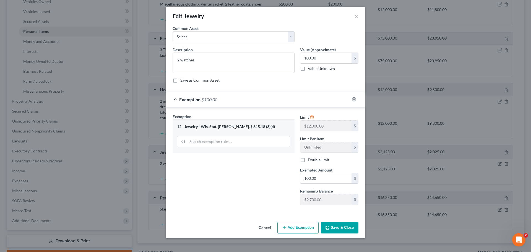
click at [342, 226] on button "Save & Close" at bounding box center [340, 228] width 38 height 12
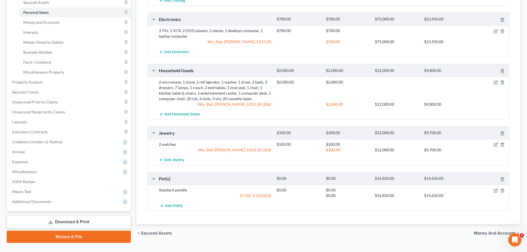
scroll to position [138, 0]
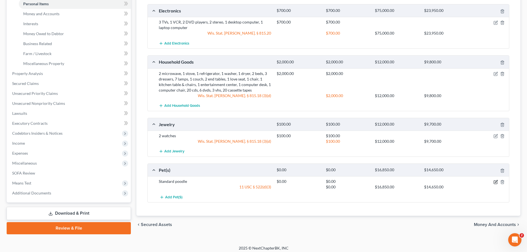
click at [496, 183] on icon "button" at bounding box center [496, 181] width 2 height 2
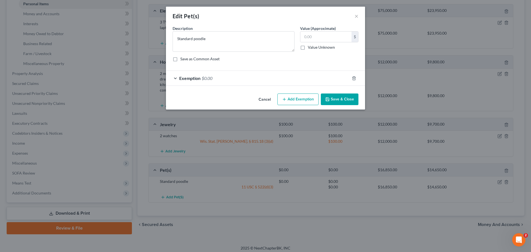
click at [207, 81] on span "$0.00" at bounding box center [207, 78] width 11 height 5
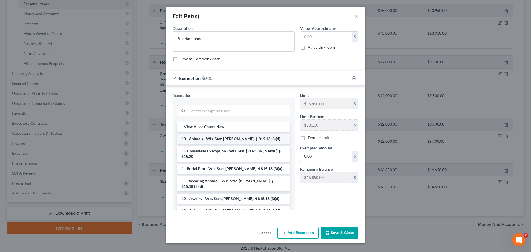
click at [234, 139] on li "13 - Animals - Wis. Stat. [PERSON_NAME]. § 815.18 (3)(d)" at bounding box center [233, 139] width 113 height 10
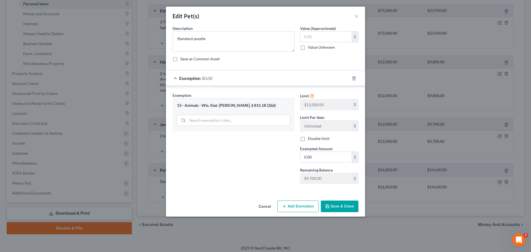
click at [340, 209] on button "Save & Close" at bounding box center [340, 207] width 38 height 12
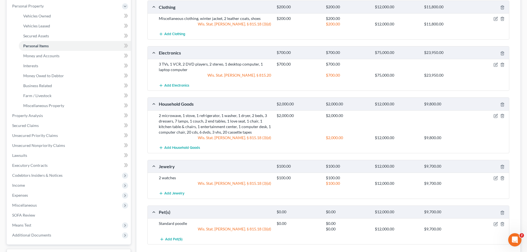
scroll to position [59, 0]
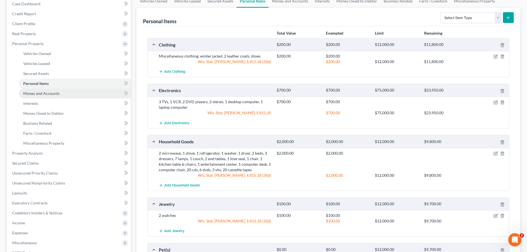
click at [49, 95] on span "Money and Accounts" at bounding box center [41, 93] width 36 height 5
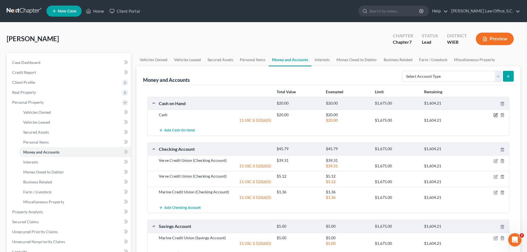
click at [497, 115] on icon "button" at bounding box center [496, 115] width 4 height 4
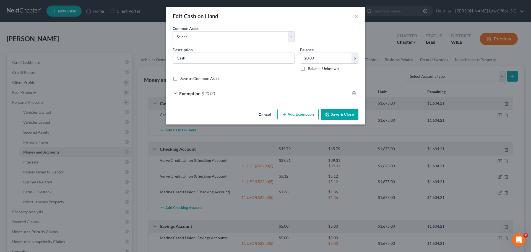
click at [177, 94] on div "Exemption $20.00" at bounding box center [258, 93] width 184 height 15
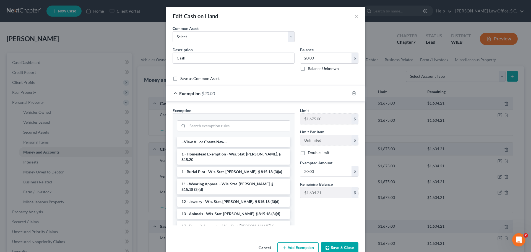
click at [228, 221] on li "17 - Deposit Accounts - Wis. Stat. [PERSON_NAME]. § 815.18 (3)(k)" at bounding box center [233, 228] width 113 height 15
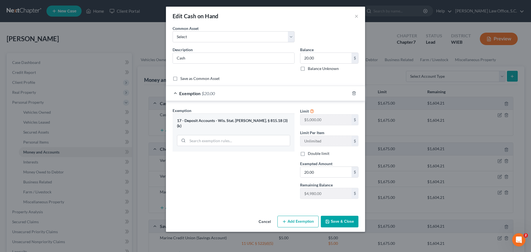
click at [341, 223] on button "Save & Close" at bounding box center [340, 222] width 38 height 12
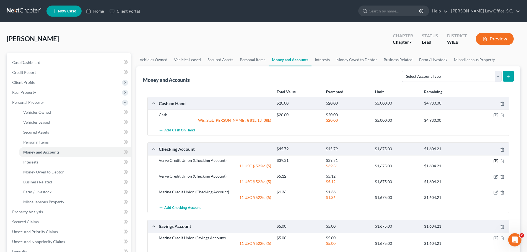
click at [496, 160] on icon "button" at bounding box center [496, 161] width 4 height 4
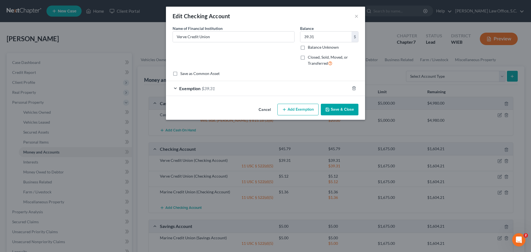
click at [270, 90] on div "Exemption $39.31" at bounding box center [258, 88] width 184 height 15
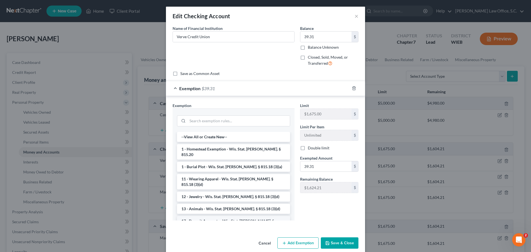
click at [207, 216] on li "17 - Deposit Accounts - Wis. Stat. [PERSON_NAME]. § 815.18 (3)(k)" at bounding box center [233, 223] width 113 height 15
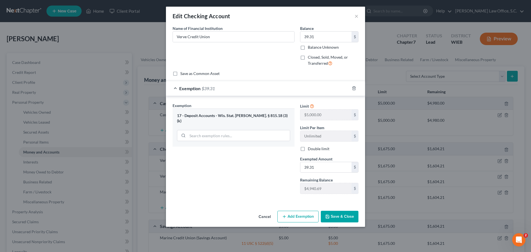
click at [346, 214] on button "Save & Close" at bounding box center [340, 217] width 38 height 12
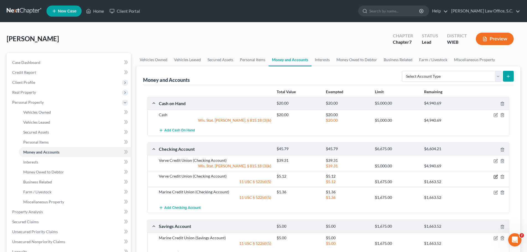
click at [496, 177] on icon "button" at bounding box center [496, 176] width 2 height 2
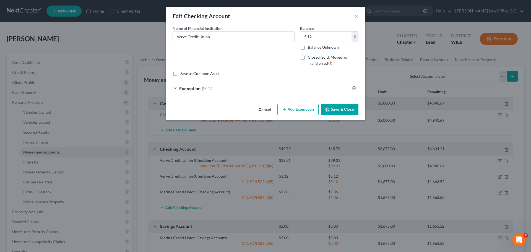
click at [243, 86] on div "Exemption $5.12" at bounding box center [258, 88] width 184 height 15
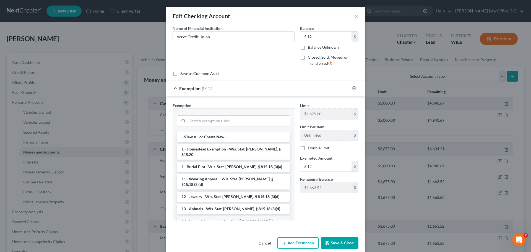
click at [194, 216] on li "17 - Deposit Accounts - Wis. Stat. [PERSON_NAME]. § 815.18 (3)(k)" at bounding box center [233, 223] width 113 height 15
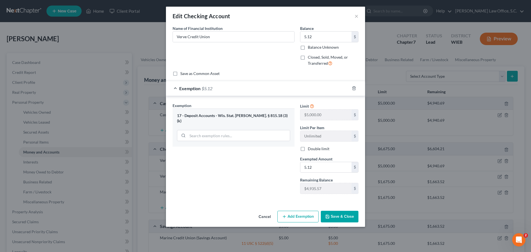
click at [344, 214] on button "Save & Close" at bounding box center [340, 217] width 38 height 12
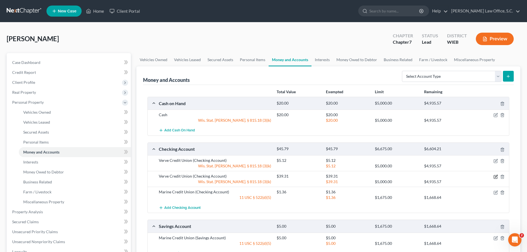
click at [496, 178] on icon "button" at bounding box center [496, 177] width 4 height 4
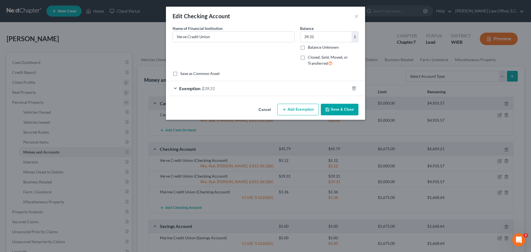
click at [266, 110] on button "Cancel" at bounding box center [264, 109] width 21 height 11
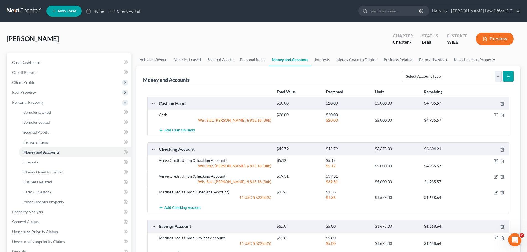
click at [496, 193] on icon "button" at bounding box center [496, 192] width 4 height 4
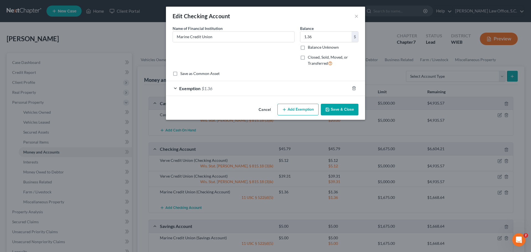
click at [175, 90] on div "Exemption $1.36" at bounding box center [258, 88] width 184 height 15
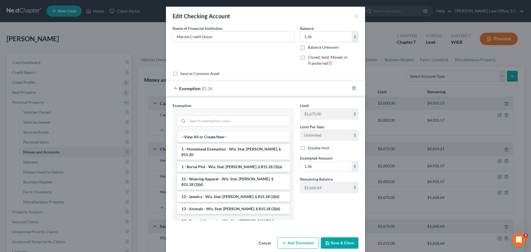
click at [202, 216] on li "17 - Deposit Accounts - Wis. Stat. [PERSON_NAME]. § 815.18 (3)(k)" at bounding box center [233, 223] width 113 height 15
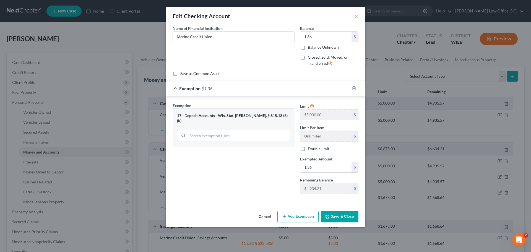
click at [338, 215] on button "Save & Close" at bounding box center [340, 217] width 38 height 12
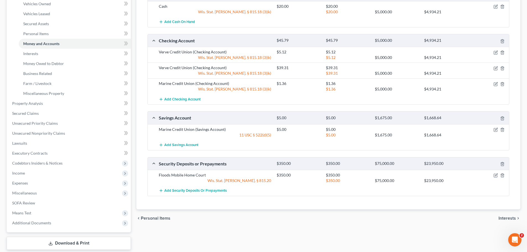
scroll to position [111, 0]
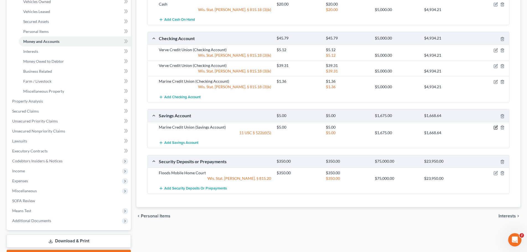
click at [495, 129] on icon "button" at bounding box center [496, 127] width 4 height 4
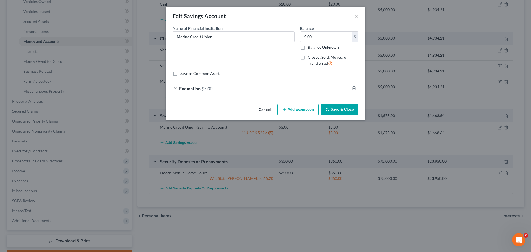
click at [185, 89] on span "Exemption" at bounding box center [189, 88] width 21 height 5
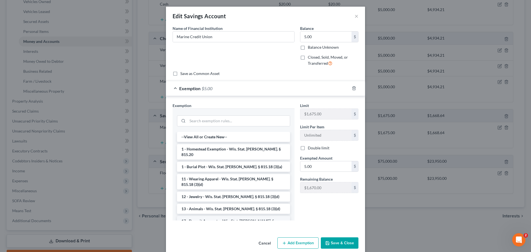
click at [211, 216] on li "17 - Deposit Accounts - Wis. Stat. [PERSON_NAME]. § 815.18 (3)(k)" at bounding box center [233, 223] width 113 height 15
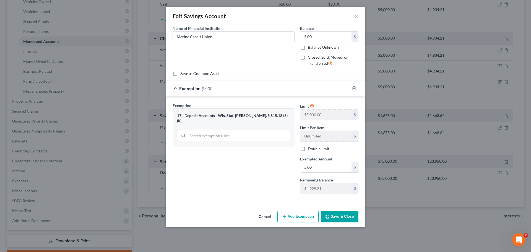
click at [335, 215] on button "Save & Close" at bounding box center [340, 217] width 38 height 12
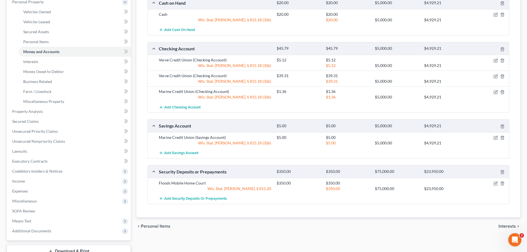
scroll to position [83, 0]
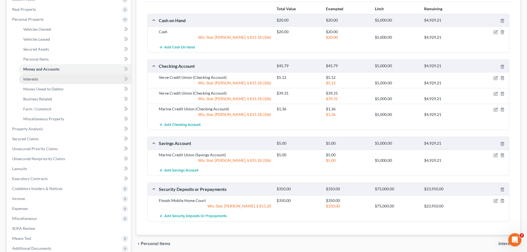
click at [32, 80] on span "Interests" at bounding box center [30, 79] width 15 height 5
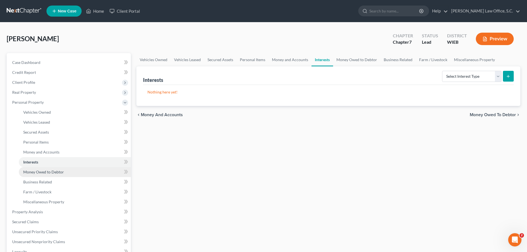
click at [41, 171] on span "Money Owed to Debtor" at bounding box center [43, 172] width 41 height 5
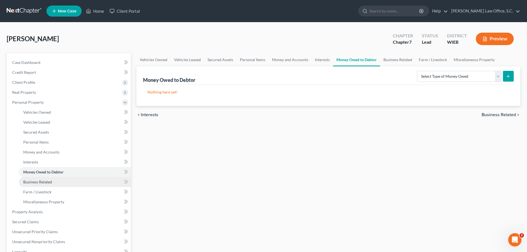
click at [40, 182] on span "Business Related" at bounding box center [37, 182] width 29 height 5
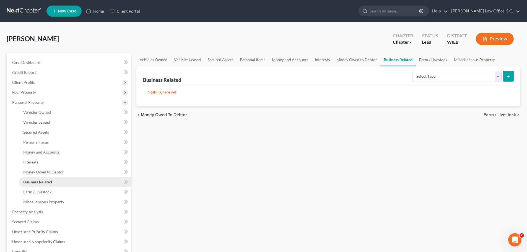
click at [40, 182] on span "Business Related" at bounding box center [37, 182] width 29 height 5
click at [43, 192] on span "Farm / Livestock" at bounding box center [37, 192] width 28 height 5
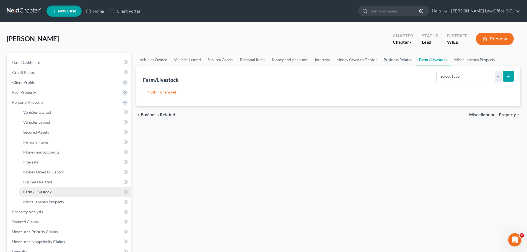
click at [43, 192] on span "Farm / Livestock" at bounding box center [37, 192] width 28 height 5
click at [46, 201] on span "Miscellaneous Property" at bounding box center [43, 201] width 41 height 5
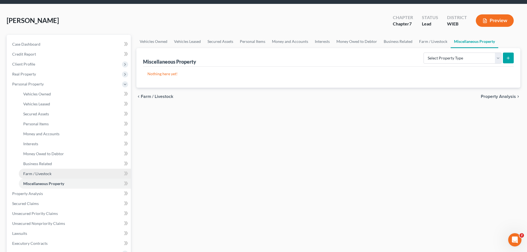
scroll to position [28, 0]
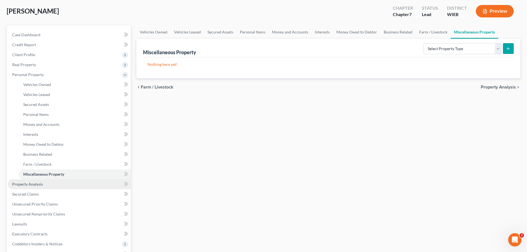
click at [55, 182] on link "Property Analysis" at bounding box center [69, 184] width 123 height 10
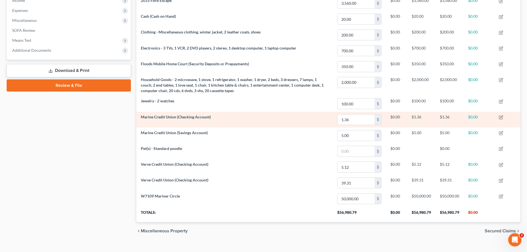
scroll to position [190, 0]
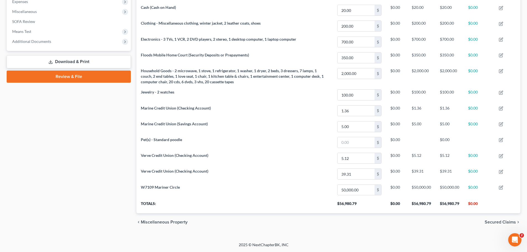
drag, startPoint x: 98, startPoint y: 64, endPoint x: 103, endPoint y: 63, distance: 5.0
click at [98, 64] on link "Download & Print" at bounding box center [69, 61] width 124 height 13
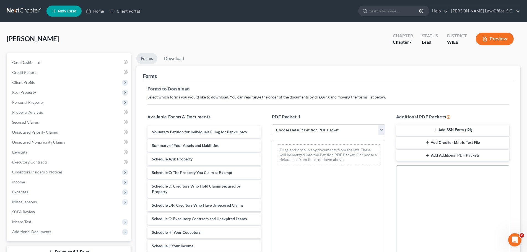
click at [381, 131] on select "Choose Default Petition PDF Packet Complete Bankruptcy Petition (all forms and …" at bounding box center [328, 130] width 113 height 11
select select "0"
click at [272, 125] on select "Choose Default Petition PDF Packet Complete Bankruptcy Petition (all forms and …" at bounding box center [328, 130] width 113 height 11
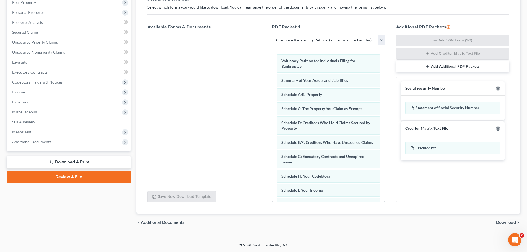
scroll to position [90, 0]
click at [505, 220] on span "Download" at bounding box center [506, 222] width 20 height 4
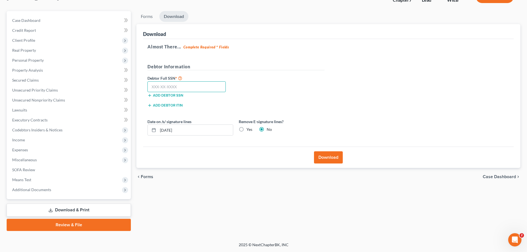
click at [179, 87] on input "text" at bounding box center [186, 86] width 78 height 11
type input "394-70-7735"
click at [333, 158] on button "Download" at bounding box center [328, 157] width 29 height 12
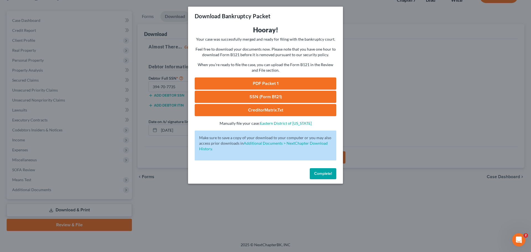
click at [257, 83] on link "PDF Packet 1" at bounding box center [266, 83] width 142 height 12
click at [284, 99] on link "SSN (Form B121)" at bounding box center [266, 97] width 142 height 12
drag, startPoint x: 216, startPoint y: 108, endPoint x: 333, endPoint y: 171, distance: 132.8
click at [216, 108] on link "CreditorMatrix.txt" at bounding box center [266, 110] width 142 height 12
